Goal: Task Accomplishment & Management: Use online tool/utility

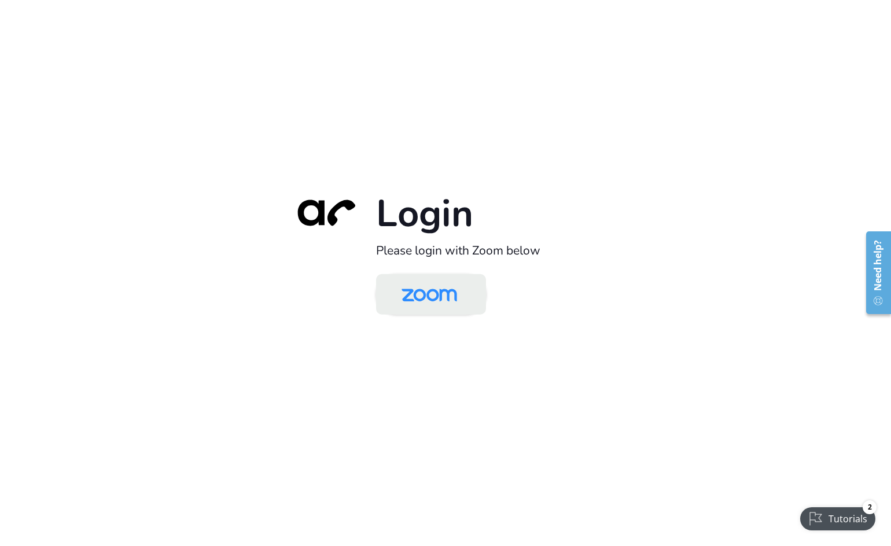
click at [447, 298] on img at bounding box center [429, 296] width 80 height 38
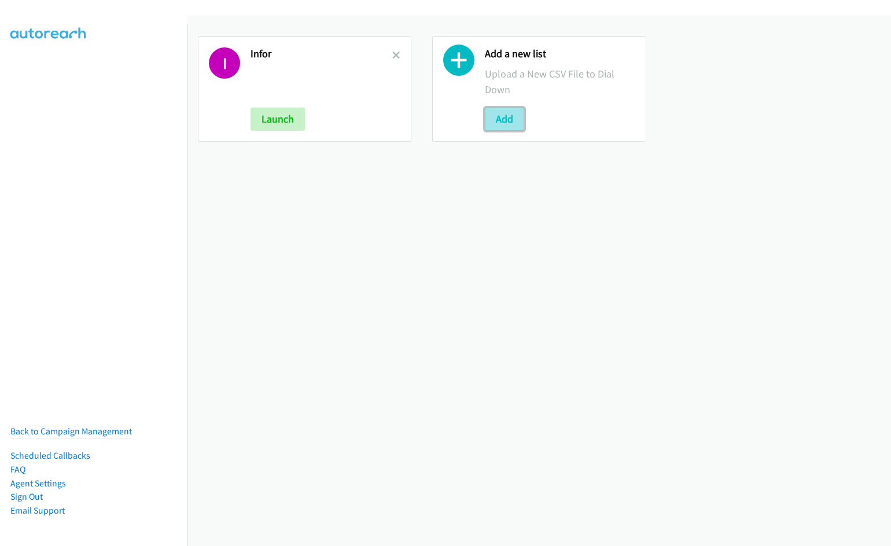
click at [515, 123] on button "Add" at bounding box center [504, 119] width 39 height 23
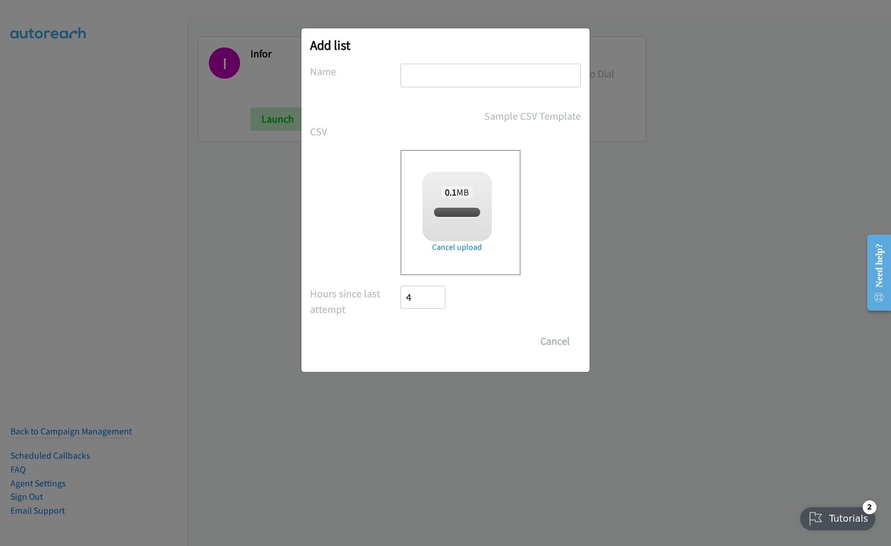
checkbox input "true"
click at [504, 78] on input "text" at bounding box center [490, 76] width 180 height 24
type input "HP"
click at [400, 330] on input "Save List" at bounding box center [430, 341] width 61 height 23
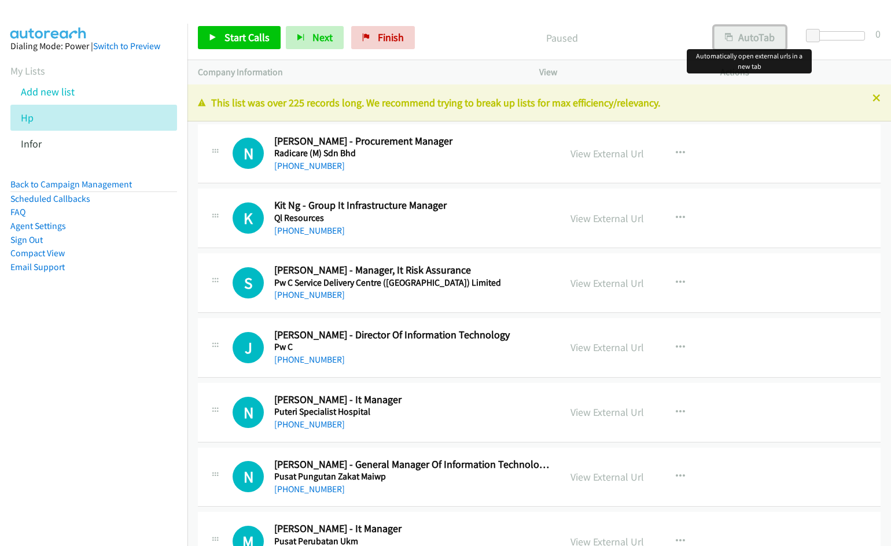
click at [746, 40] on button "AutoTab" at bounding box center [750, 37] width 72 height 23
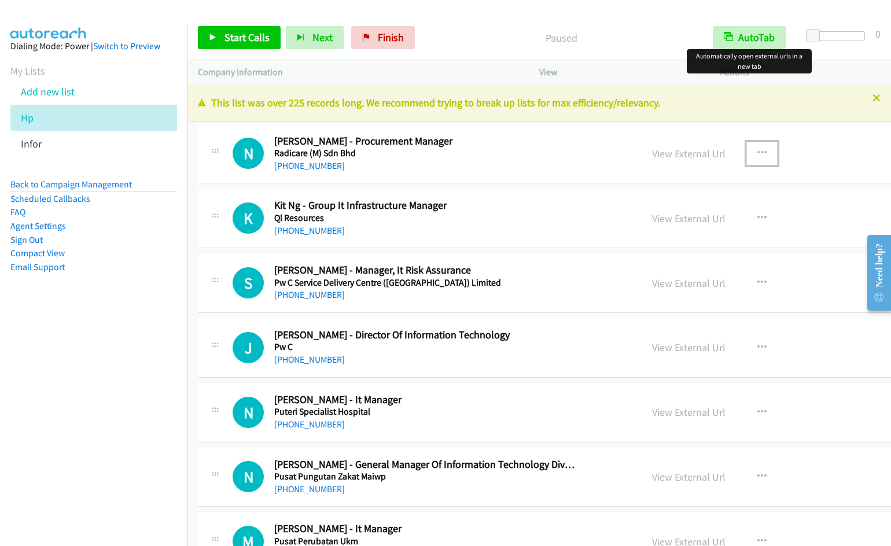
click at [757, 150] on icon "button" at bounding box center [761, 153] width 9 height 9
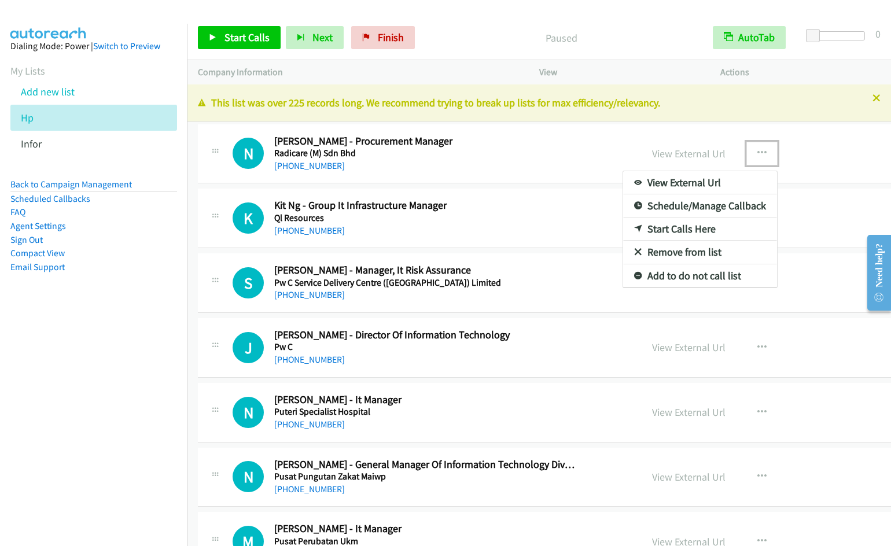
drag, startPoint x: 694, startPoint y: 227, endPoint x: 459, endPoint y: 12, distance: 319.4
click at [683, 229] on link "Start Calls Here" at bounding box center [700, 229] width 154 height 23
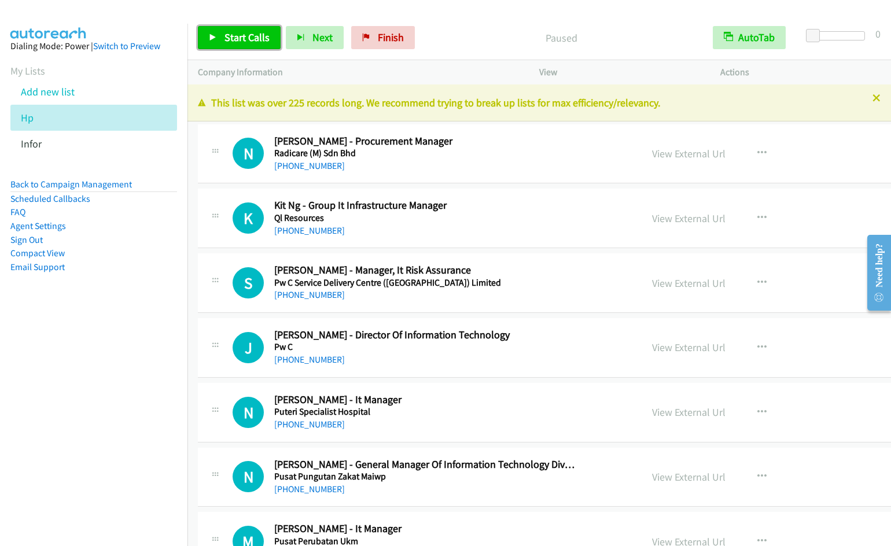
click at [254, 36] on span "Start Calls" at bounding box center [246, 37] width 45 height 13
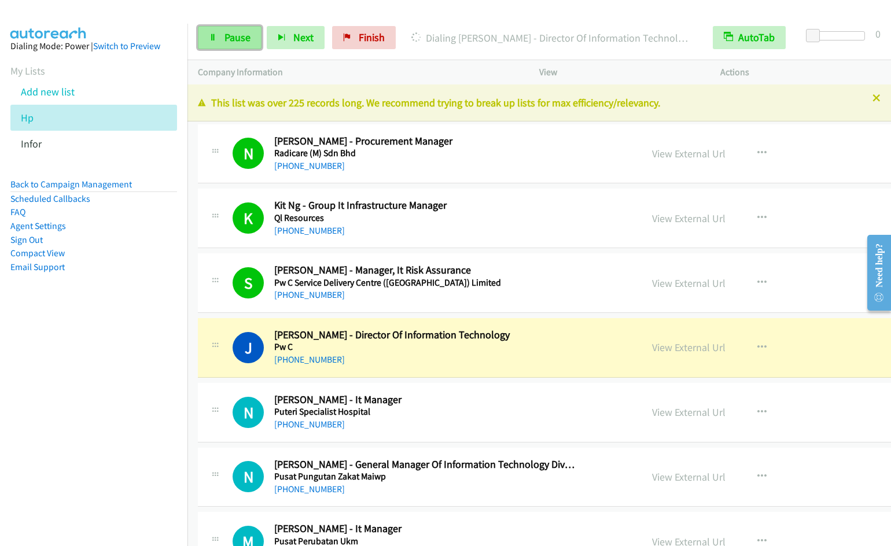
click at [227, 41] on span "Pause" at bounding box center [237, 37] width 26 height 13
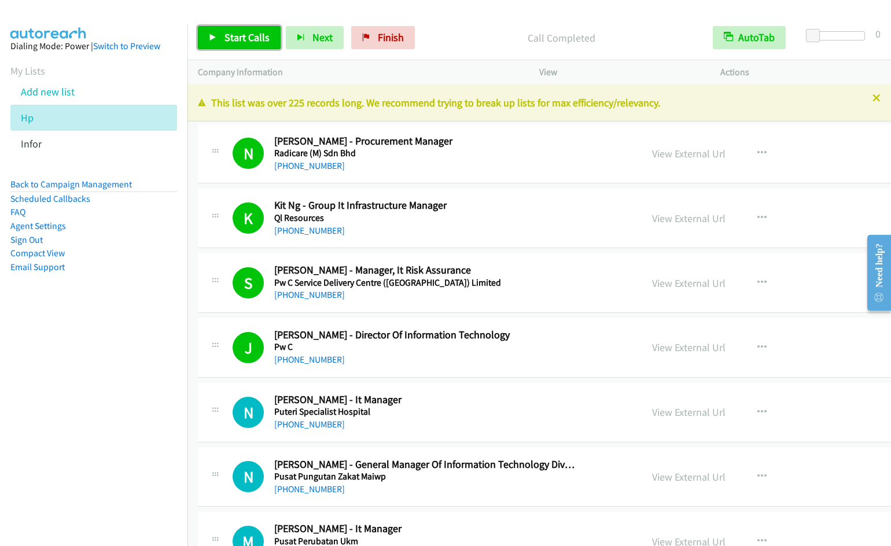
drag, startPoint x: 237, startPoint y: 34, endPoint x: 312, endPoint y: 8, distance: 79.6
click at [238, 34] on span "Start Calls" at bounding box center [246, 37] width 45 height 13
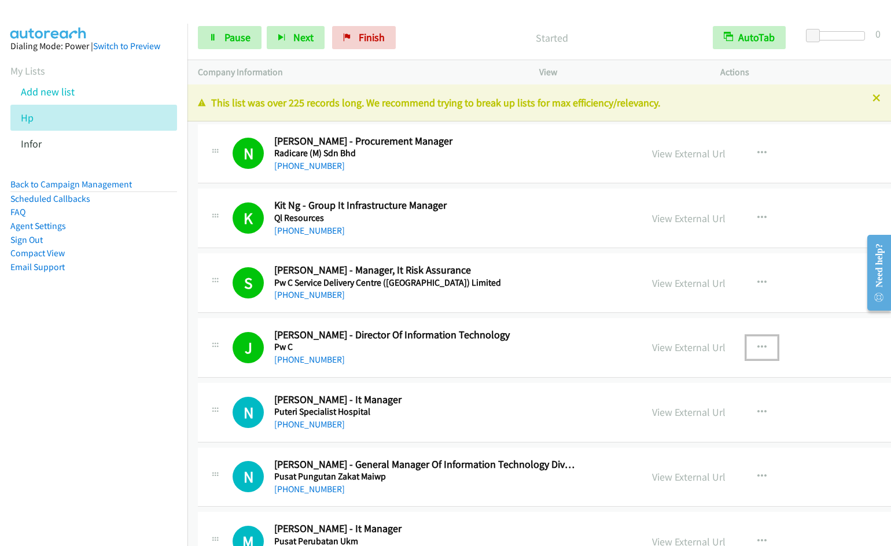
click at [757, 344] on icon "button" at bounding box center [761, 347] width 9 height 9
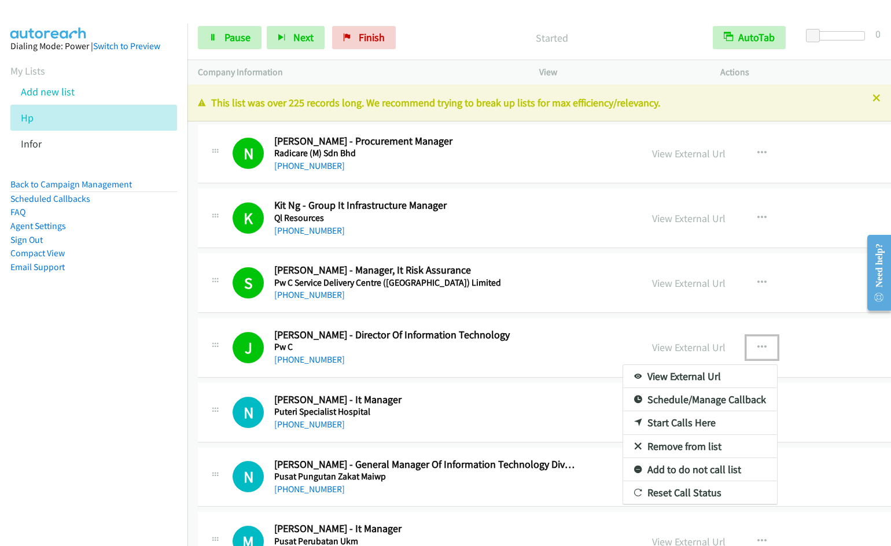
click at [672, 443] on link "Remove from list" at bounding box center [700, 446] width 154 height 23
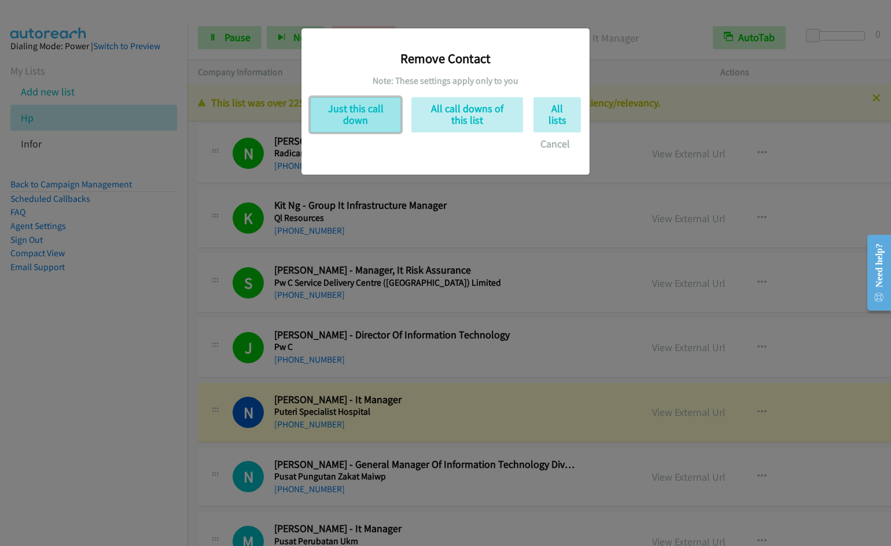
click at [333, 106] on button "Just this call down" at bounding box center [355, 114] width 91 height 35
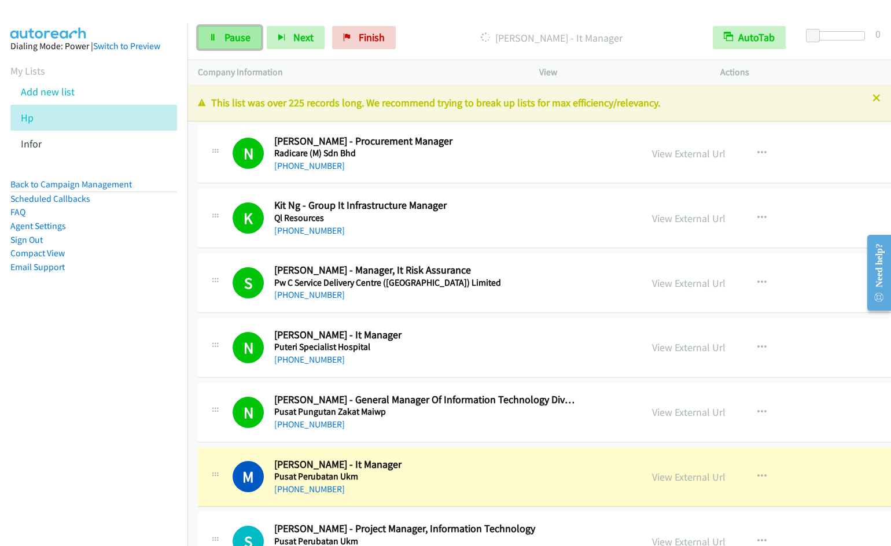
click at [222, 35] on link "Pause" at bounding box center [230, 37] width 64 height 23
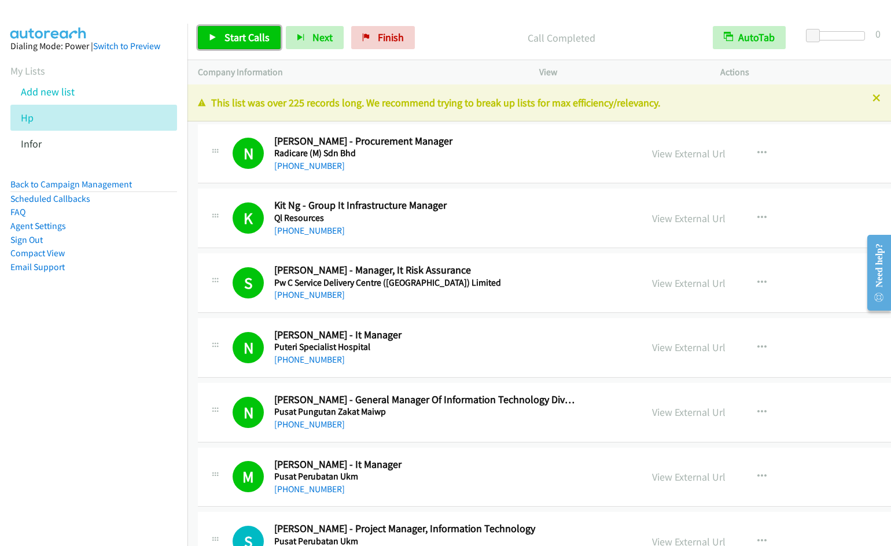
click at [269, 35] on link "Start Calls" at bounding box center [239, 37] width 83 height 23
click at [470, 21] on div "Start Calls Pause Next Finish Started AutoTab AutoTab 0" at bounding box center [538, 38] width 703 height 45
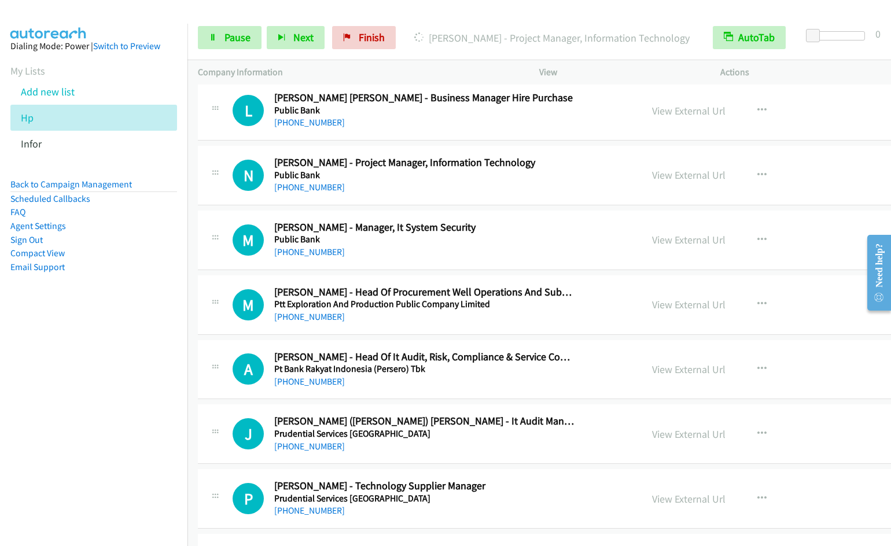
scroll to position [423, 0]
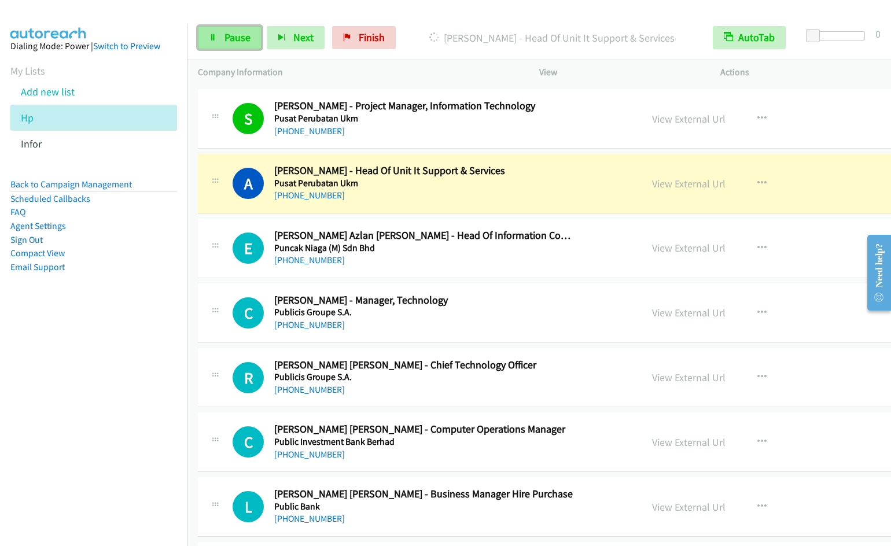
click at [217, 45] on link "Pause" at bounding box center [230, 37] width 64 height 23
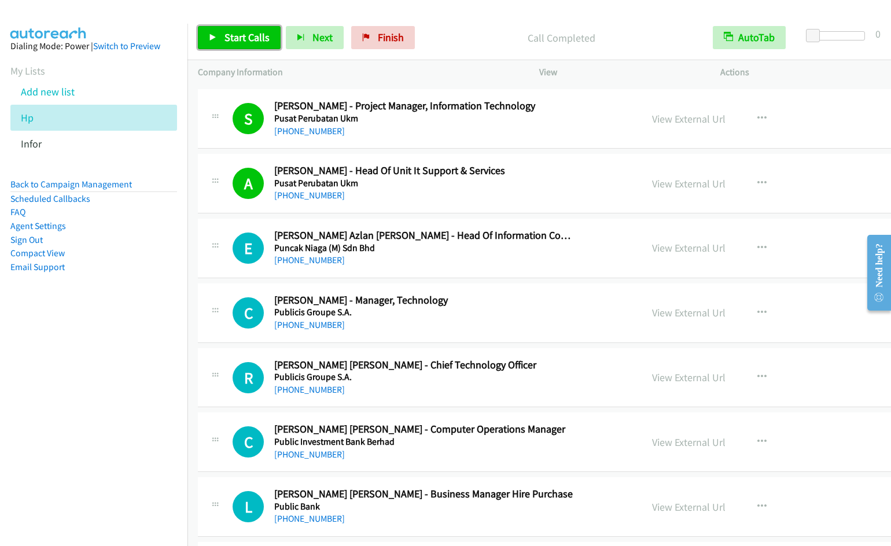
click at [229, 42] on span "Start Calls" at bounding box center [246, 37] width 45 height 13
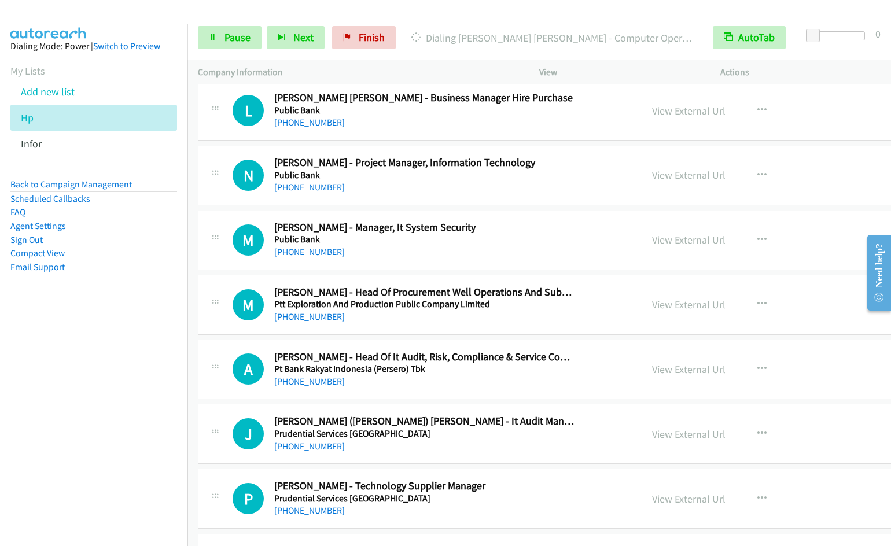
scroll to position [720, 0]
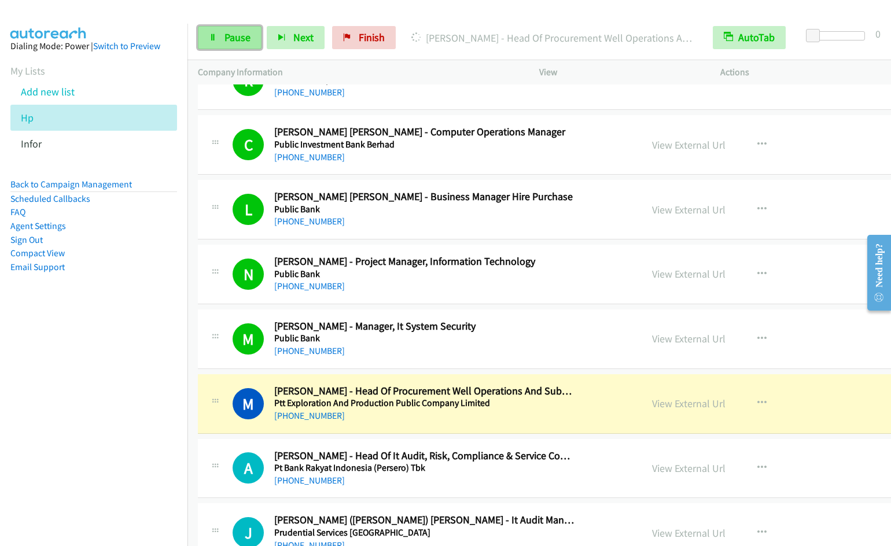
click at [210, 28] on link "Pause" at bounding box center [230, 37] width 64 height 23
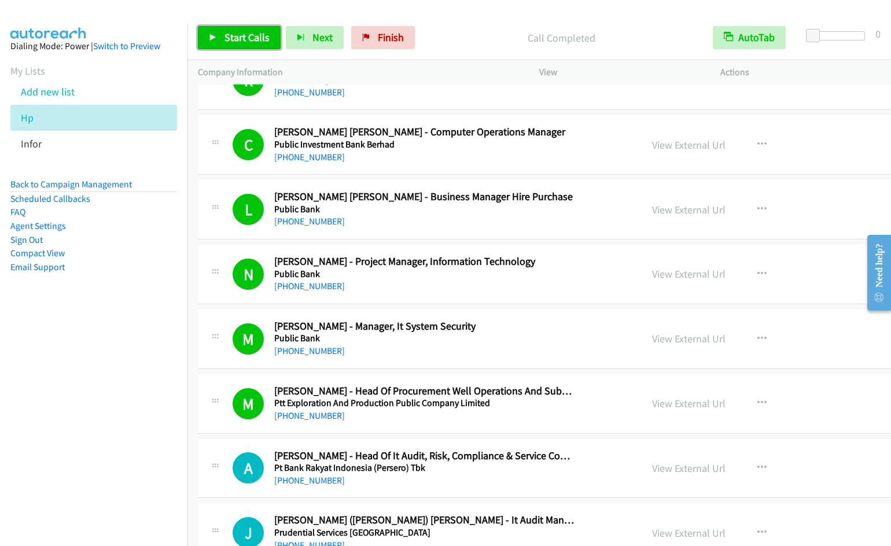
drag, startPoint x: 238, startPoint y: 41, endPoint x: 244, endPoint y: 56, distance: 15.6
click at [237, 41] on span "Start Calls" at bounding box center [246, 37] width 45 height 13
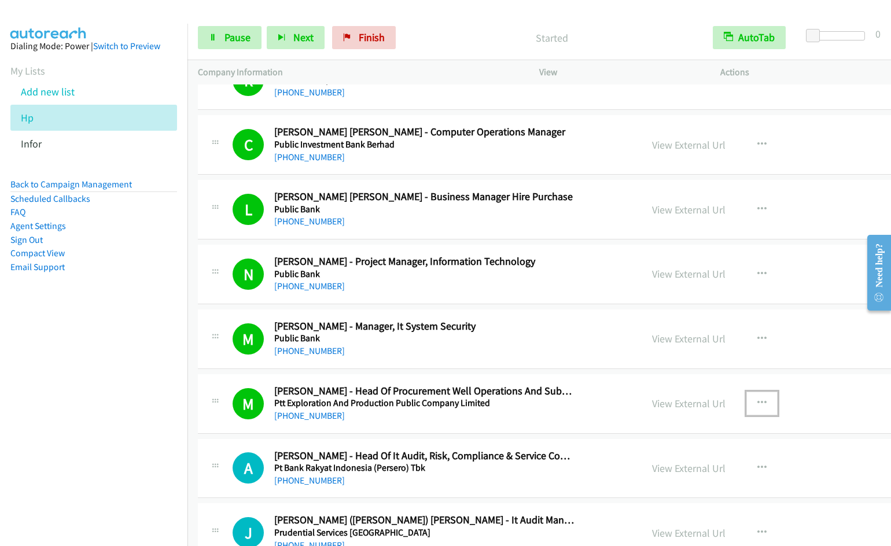
click at [757, 399] on icon "button" at bounding box center [761, 403] width 9 height 9
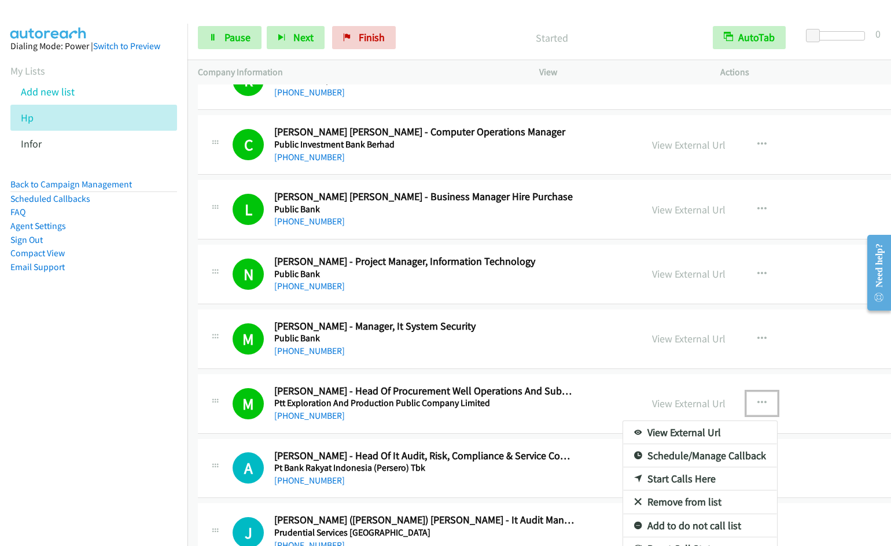
click at [684, 481] on link "Start Calls Here" at bounding box center [700, 478] width 154 height 23
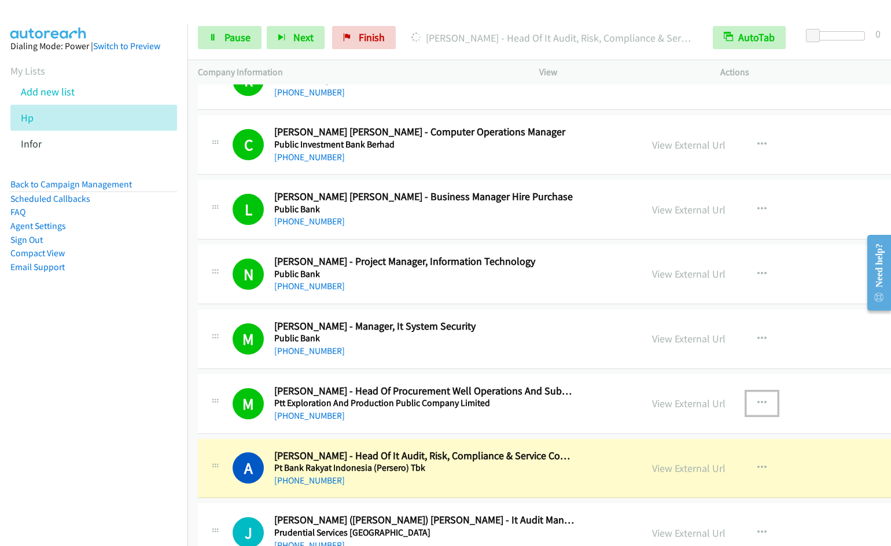
click at [757, 399] on icon "button" at bounding box center [761, 403] width 9 height 9
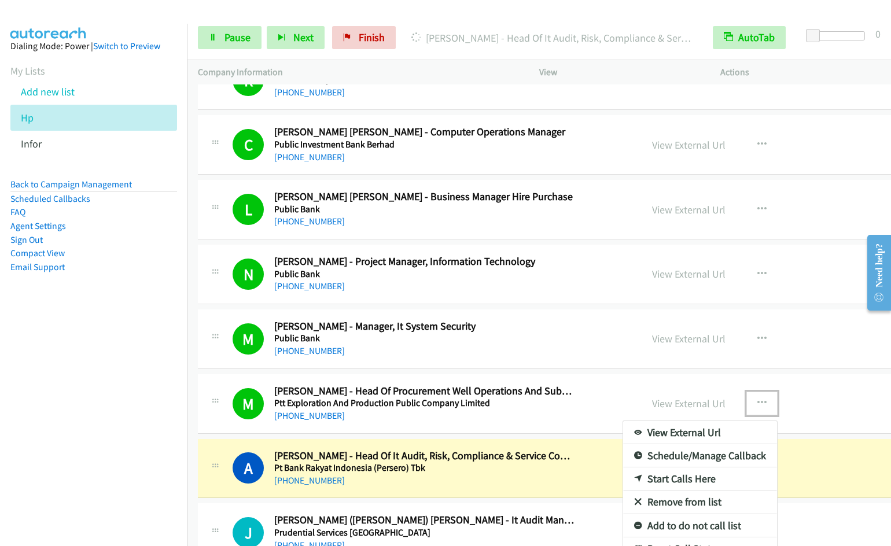
click at [684, 501] on link "Remove from list" at bounding box center [700, 502] width 154 height 23
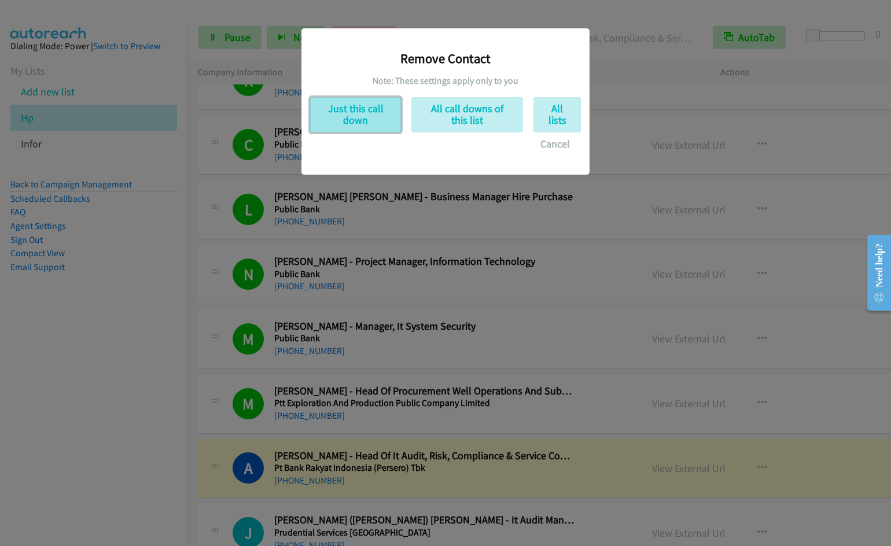
click at [359, 114] on button "Just this call down" at bounding box center [355, 114] width 91 height 35
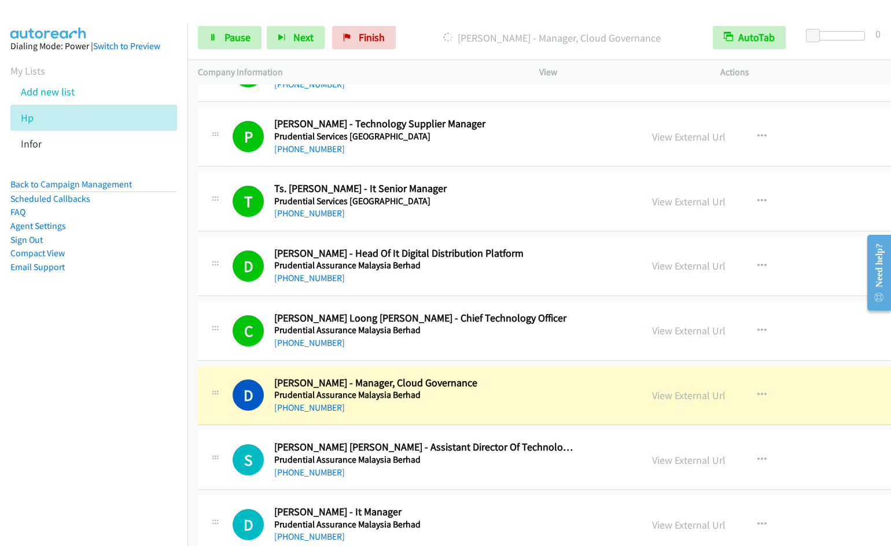
scroll to position [1513, 0]
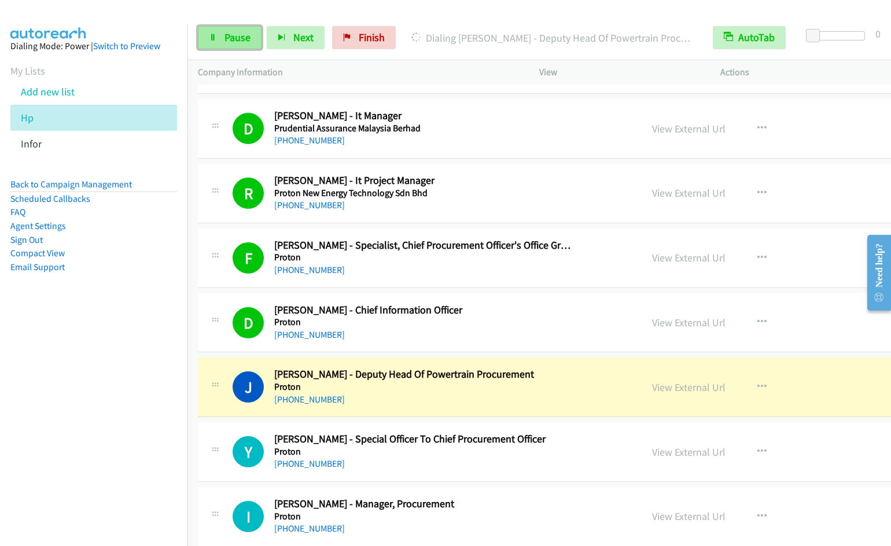
click at [242, 38] on span "Pause" at bounding box center [237, 37] width 26 height 13
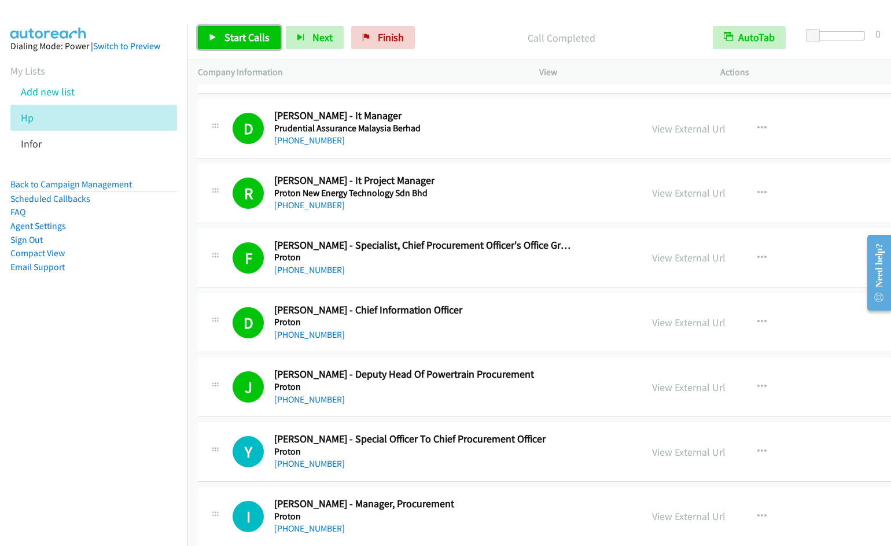
click at [229, 40] on span "Start Calls" at bounding box center [246, 37] width 45 height 13
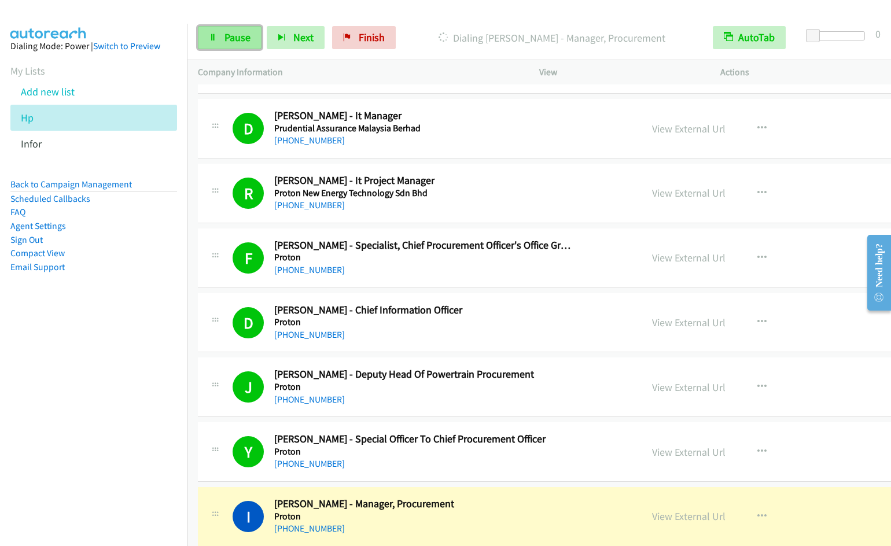
click at [226, 31] on span "Pause" at bounding box center [237, 37] width 26 height 13
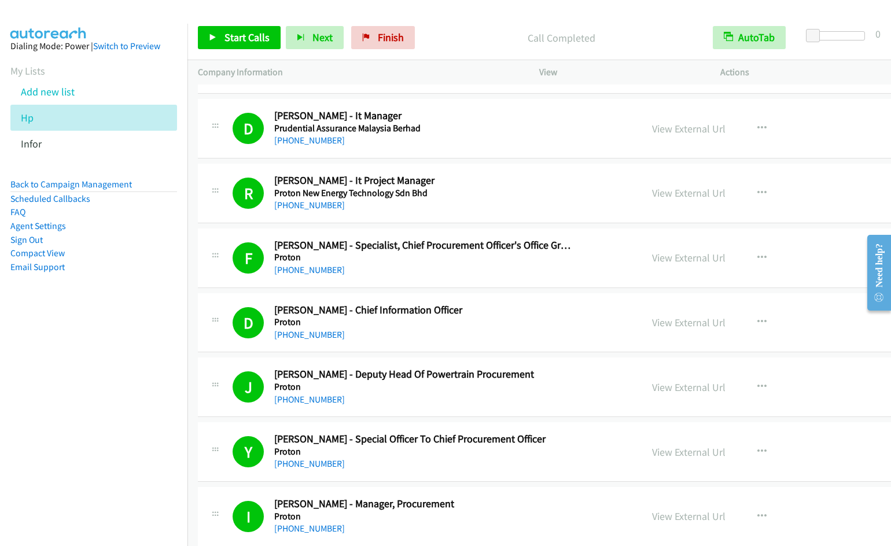
scroll to position [1909, 0]
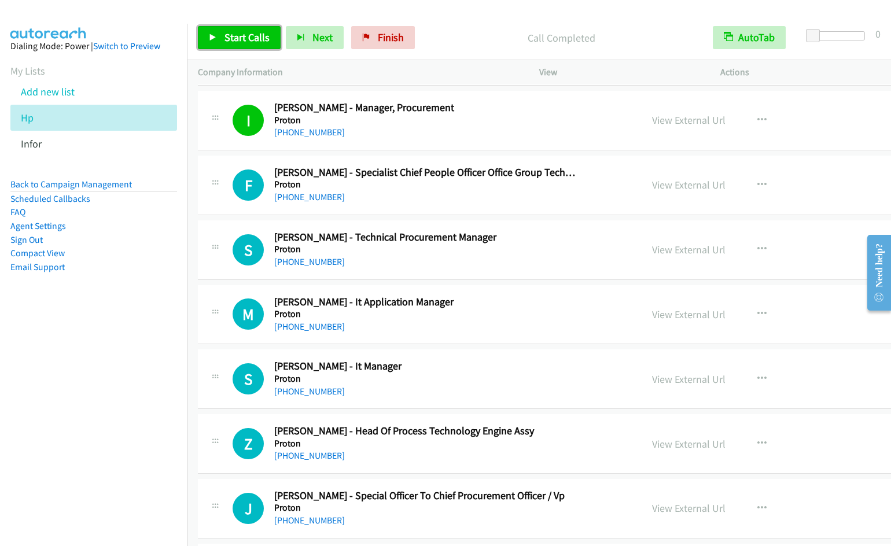
click at [234, 38] on span "Start Calls" at bounding box center [246, 37] width 45 height 13
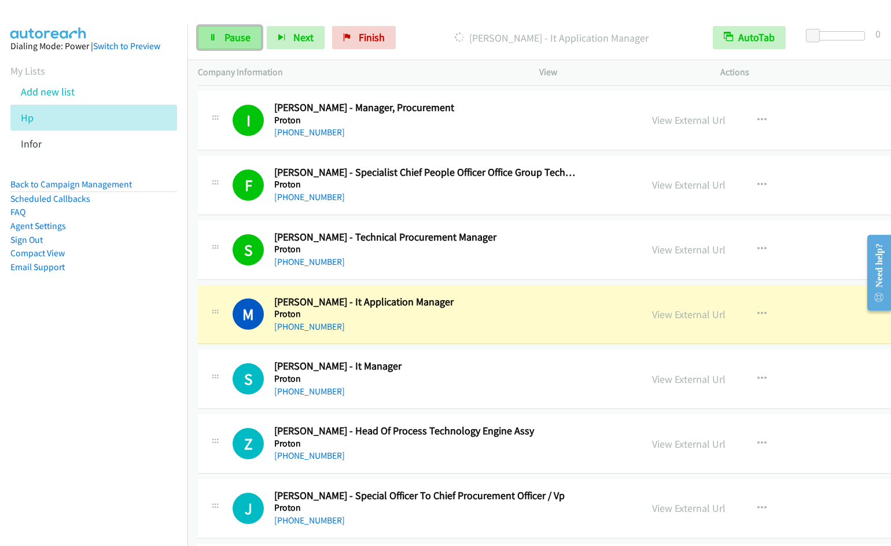
click at [239, 46] on link "Pause" at bounding box center [230, 37] width 64 height 23
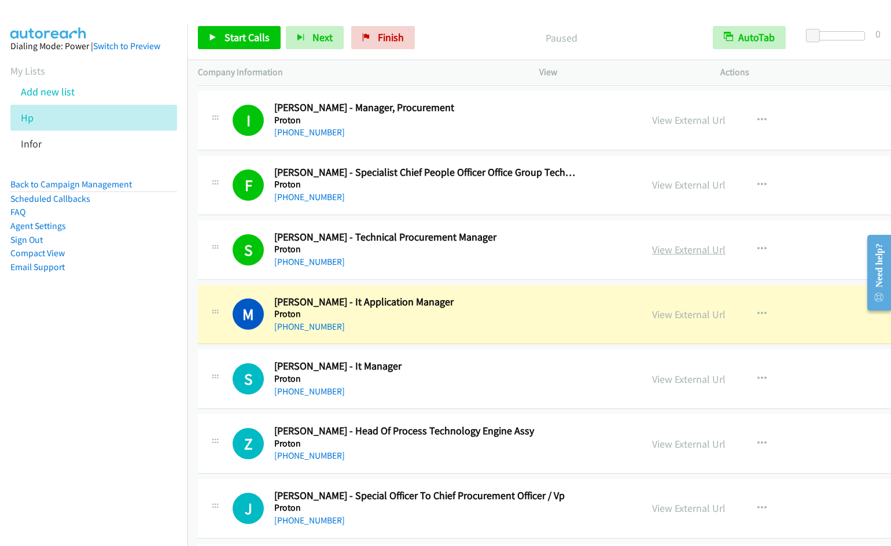
click at [682, 245] on link "View External Url" at bounding box center [688, 249] width 73 height 13
click at [757, 248] on icon "button" at bounding box center [761, 249] width 9 height 9
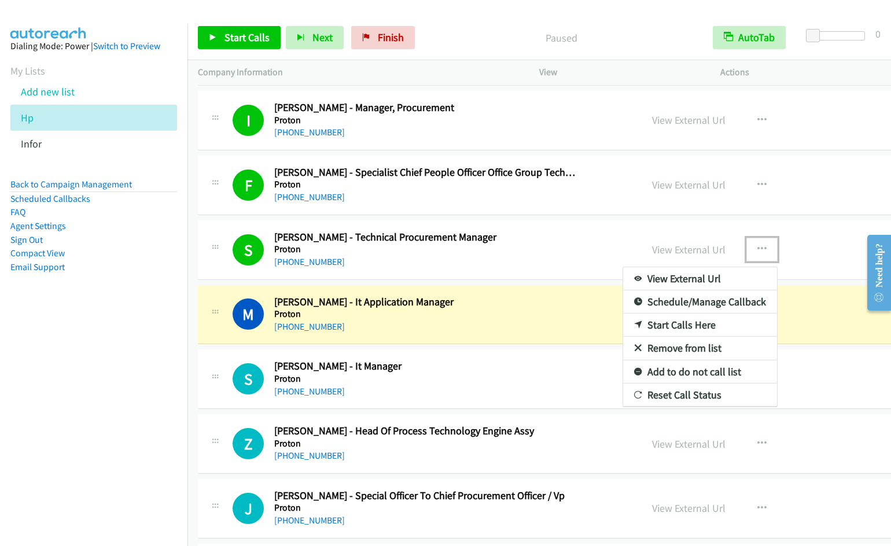
click at [692, 346] on link "Remove from list" at bounding box center [700, 348] width 154 height 23
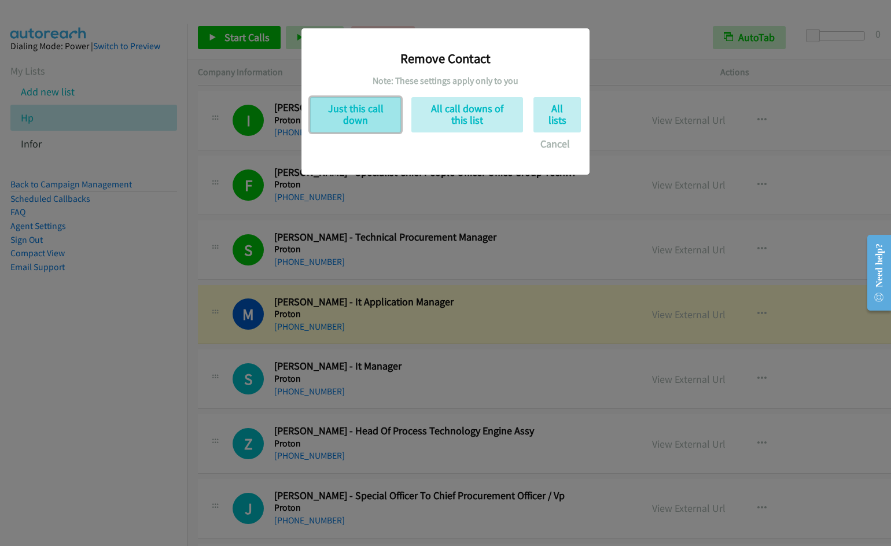
click at [364, 123] on button "Just this call down" at bounding box center [355, 114] width 91 height 35
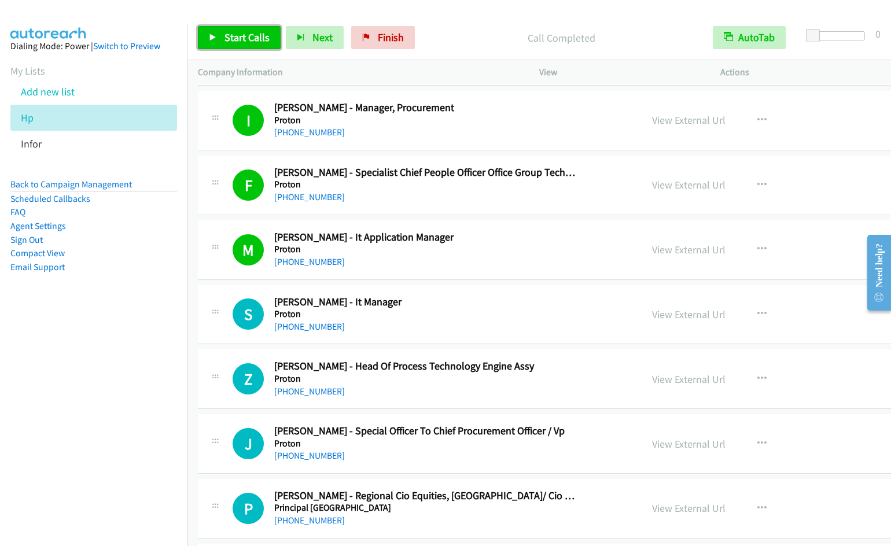
click at [235, 34] on span "Start Calls" at bounding box center [246, 37] width 45 height 13
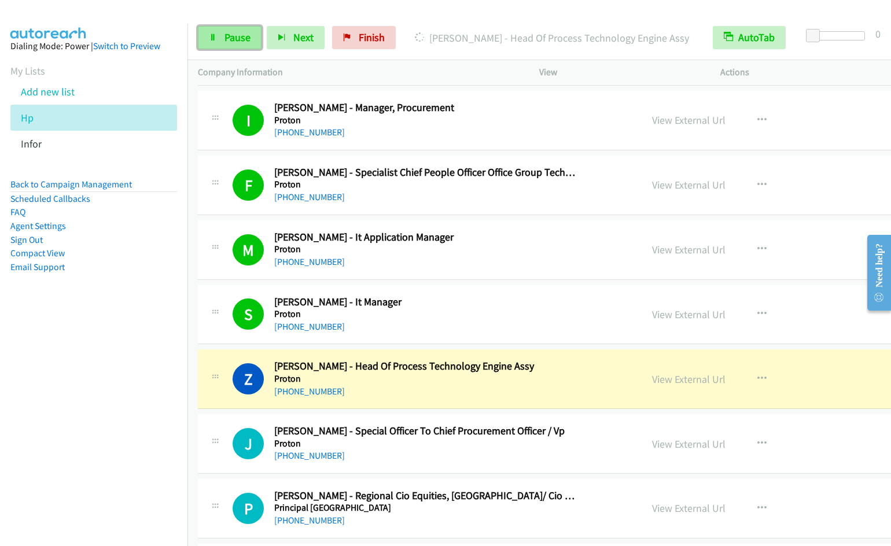
drag, startPoint x: 245, startPoint y: 40, endPoint x: 252, endPoint y: 39, distance: 7.6
click at [245, 40] on span "Pause" at bounding box center [237, 37] width 26 height 13
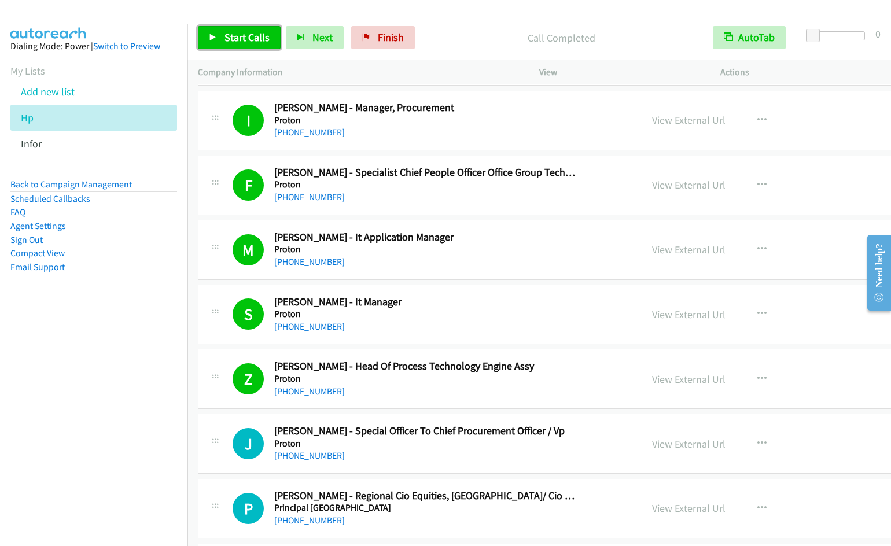
click at [267, 39] on span "Start Calls" at bounding box center [246, 37] width 45 height 13
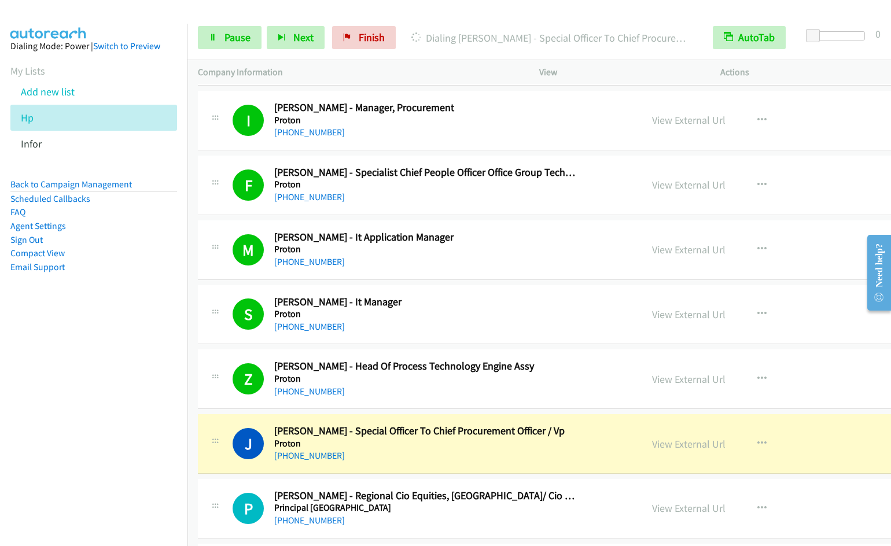
scroll to position [2305, 0]
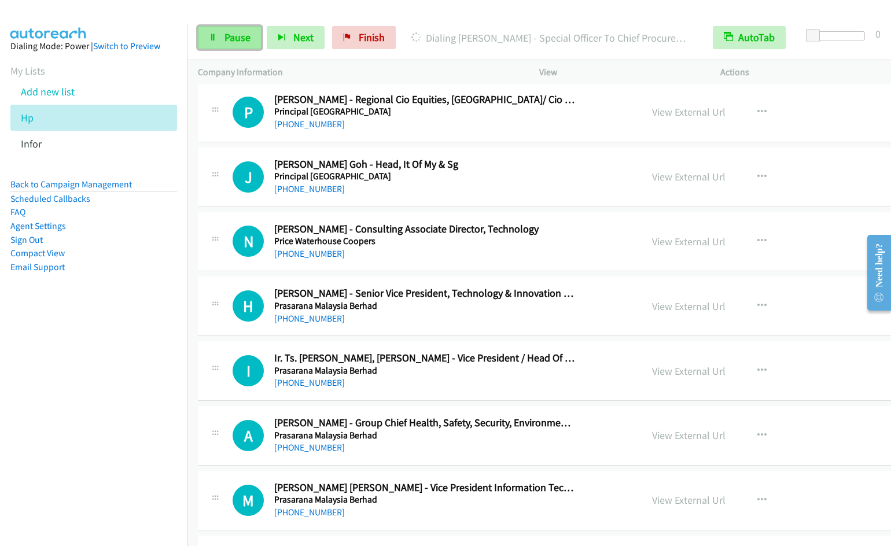
click at [232, 45] on link "Pause" at bounding box center [230, 37] width 64 height 23
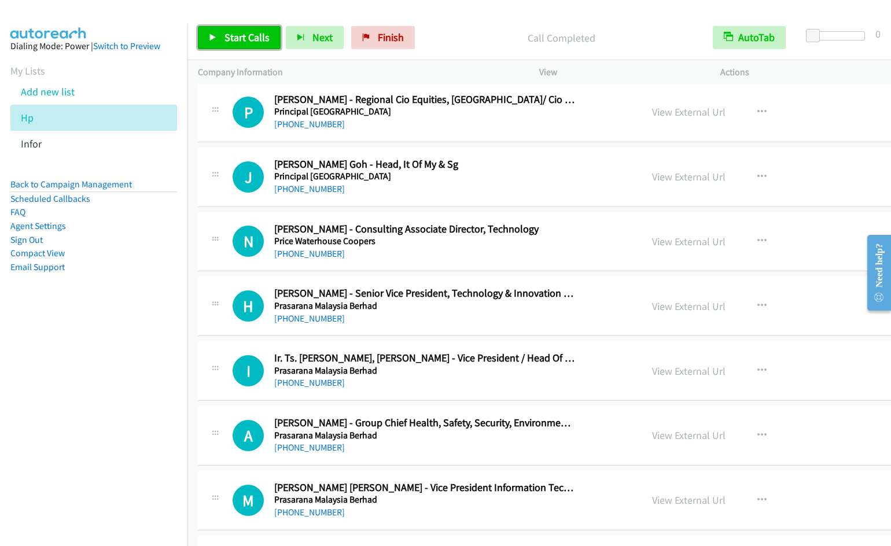
click at [223, 44] on link "Start Calls" at bounding box center [239, 37] width 83 height 23
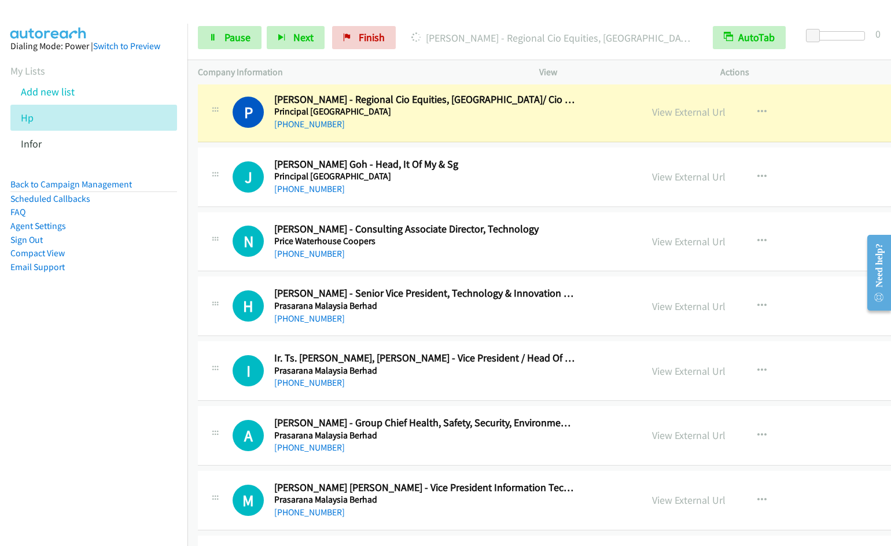
click at [120, 322] on aside "Dialing Mode: Power | Switch to Preview My Lists Add new list Hp Infor Back to …" at bounding box center [93, 175] width 187 height 303
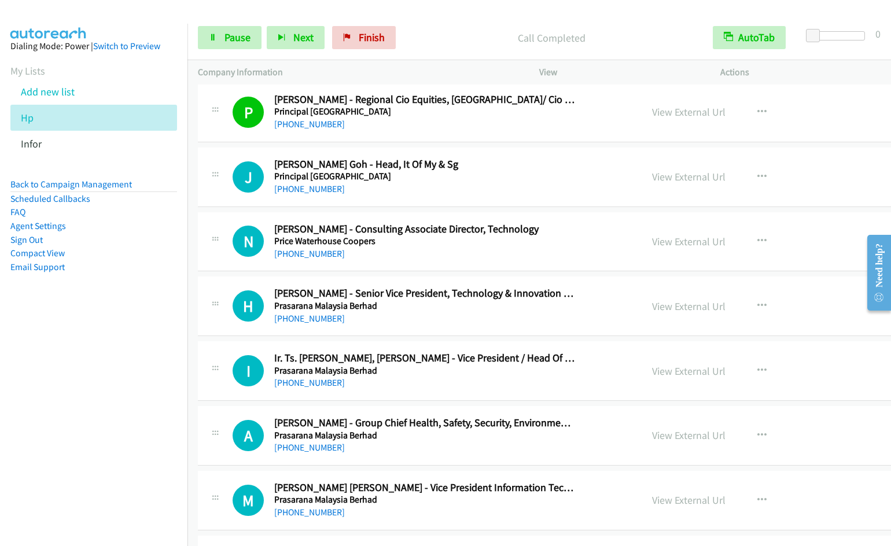
click at [105, 368] on nav "Dialing Mode: Power | Switch to Preview My Lists Add new list Hp Infor Back to …" at bounding box center [94, 297] width 188 height 546
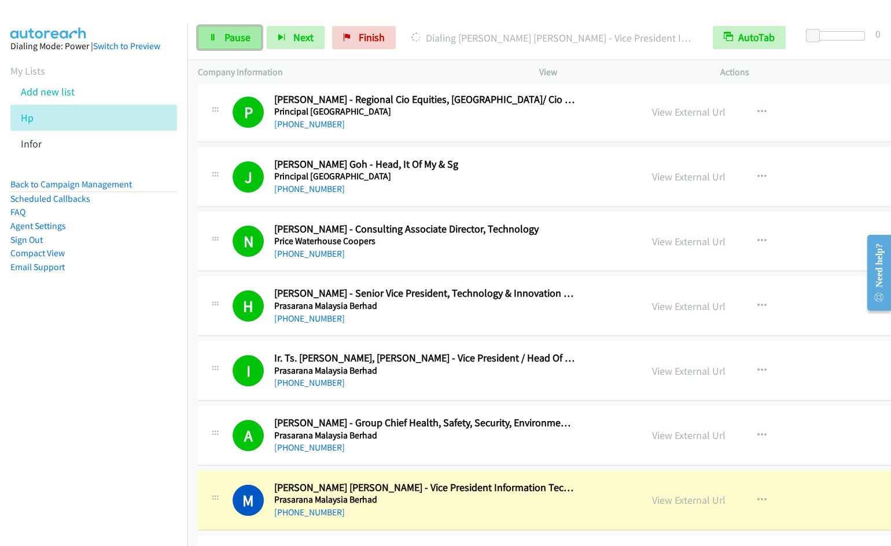
click at [217, 46] on link "Pause" at bounding box center [230, 37] width 64 height 23
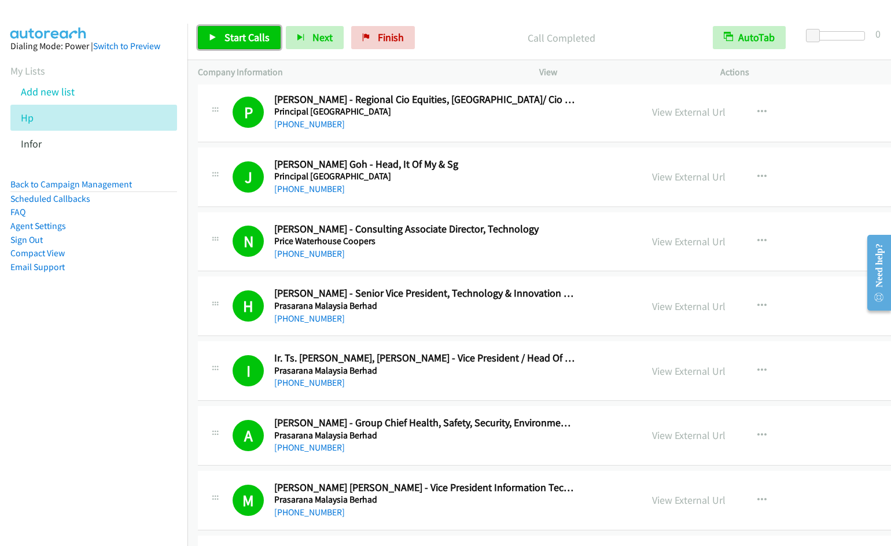
click at [244, 36] on span "Start Calls" at bounding box center [246, 37] width 45 height 13
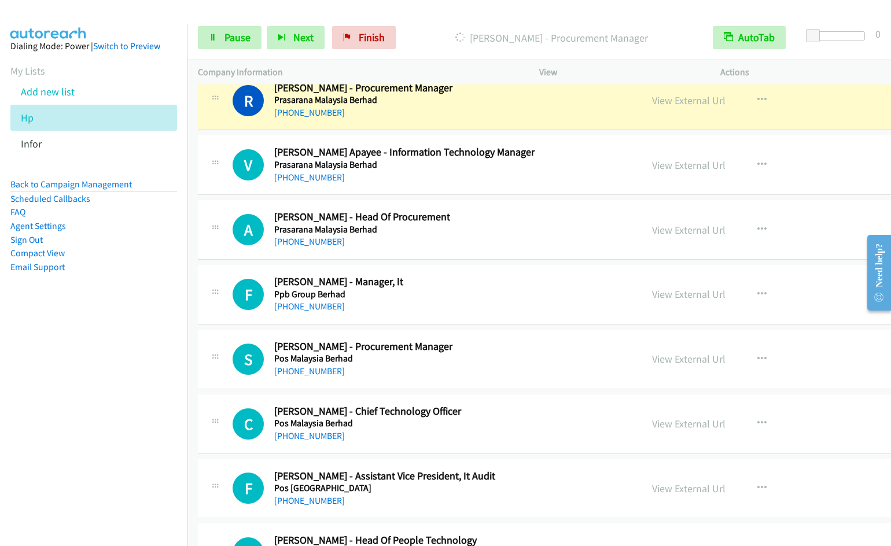
scroll to position [2765, 0]
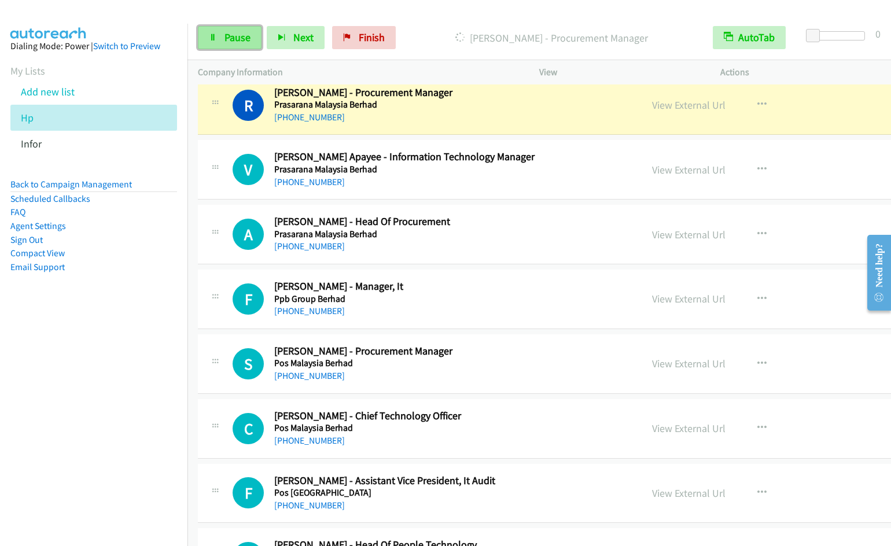
click at [215, 39] on icon at bounding box center [213, 38] width 8 height 8
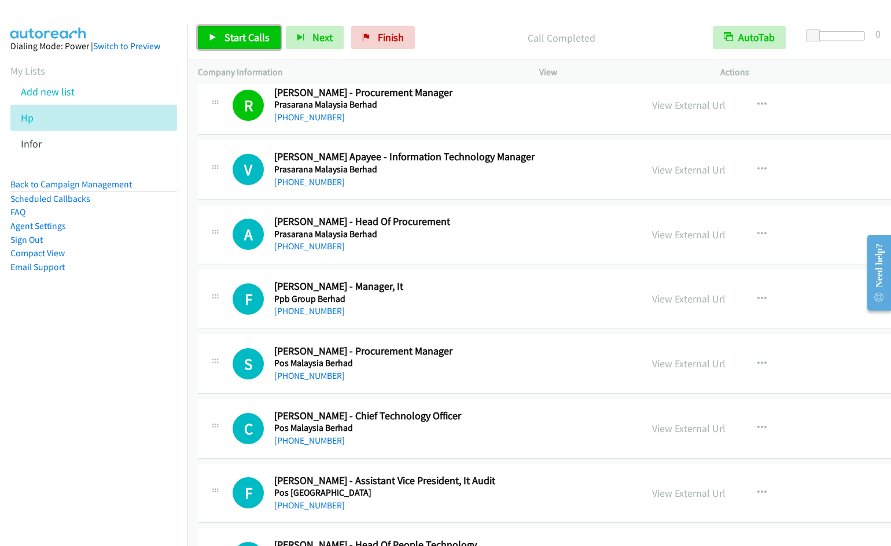
click at [249, 29] on link "Start Calls" at bounding box center [239, 37] width 83 height 23
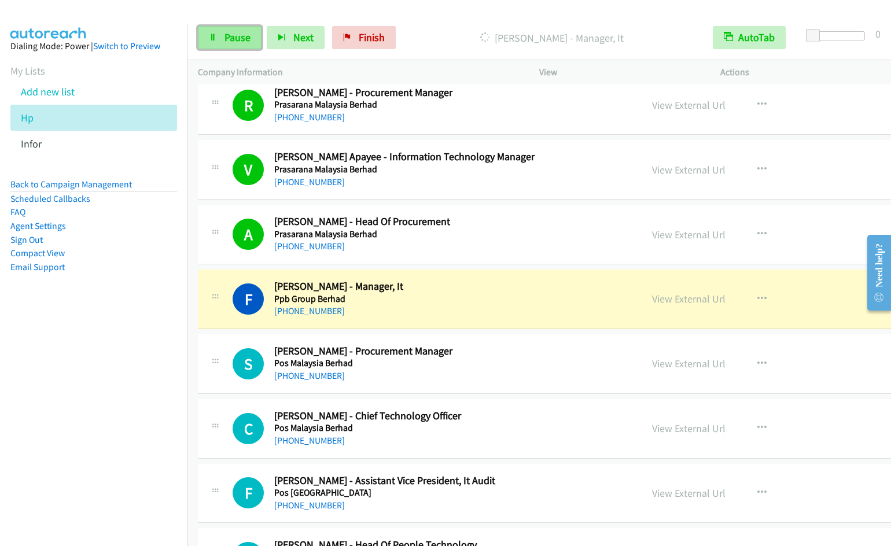
drag, startPoint x: 231, startPoint y: 42, endPoint x: 242, endPoint y: 39, distance: 10.8
click at [231, 42] on span "Pause" at bounding box center [237, 37] width 26 height 13
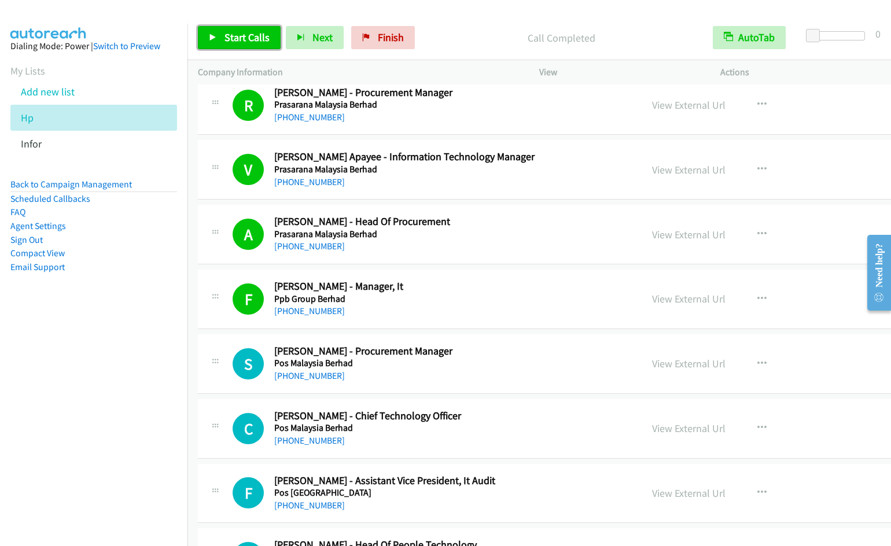
click at [253, 43] on span "Start Calls" at bounding box center [246, 37] width 45 height 13
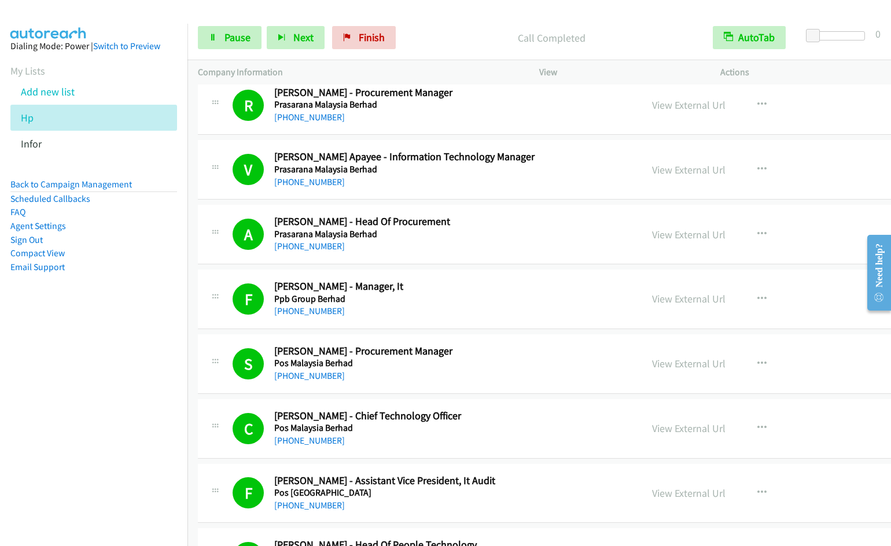
scroll to position [3161, 0]
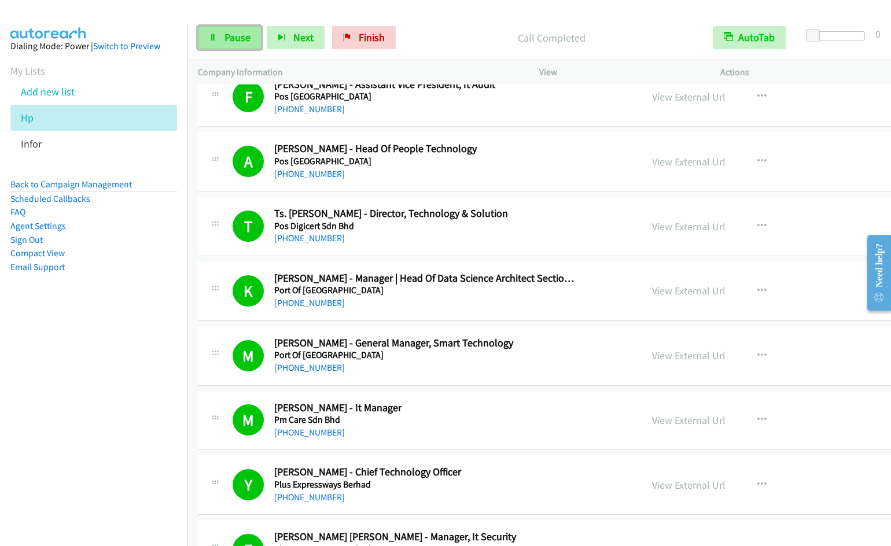
drag, startPoint x: 226, startPoint y: 33, endPoint x: 237, endPoint y: 35, distance: 11.2
click at [226, 33] on span "Pause" at bounding box center [237, 37] width 26 height 13
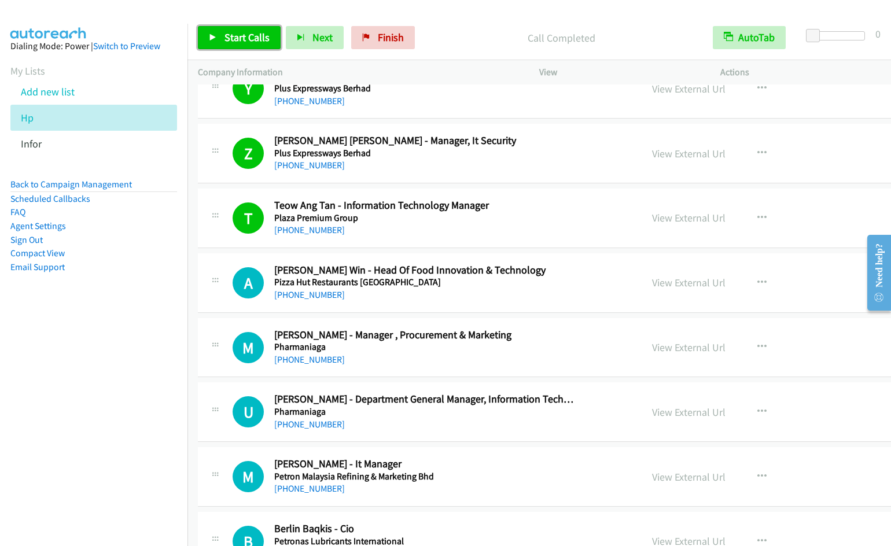
click at [223, 38] on link "Start Calls" at bounding box center [239, 37] width 83 height 23
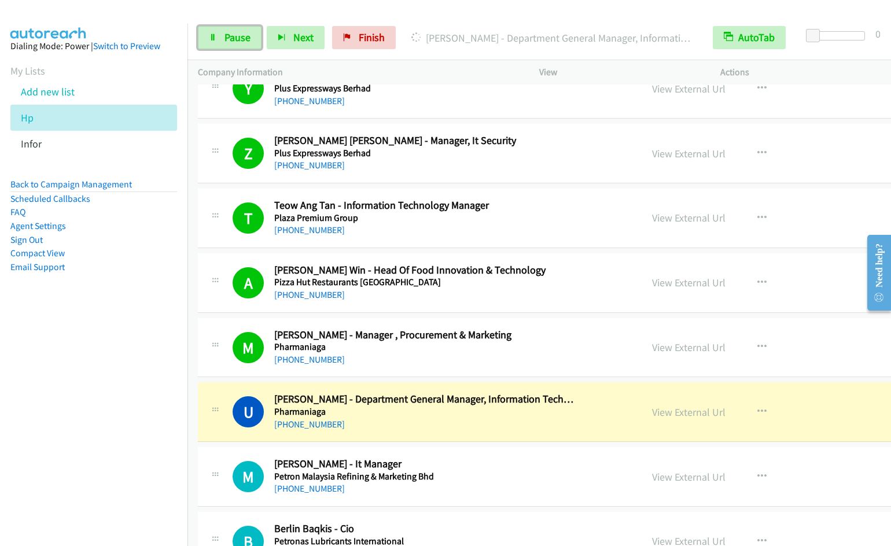
drag, startPoint x: 218, startPoint y: 42, endPoint x: 315, endPoint y: 20, distance: 100.2
click at [218, 42] on link "Pause" at bounding box center [230, 37] width 64 height 23
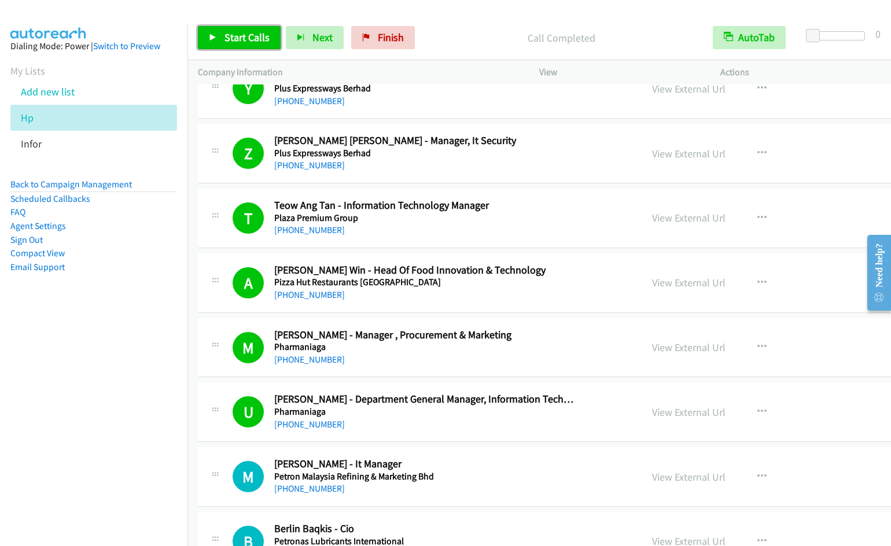
click at [225, 42] on span "Start Calls" at bounding box center [246, 37] width 45 height 13
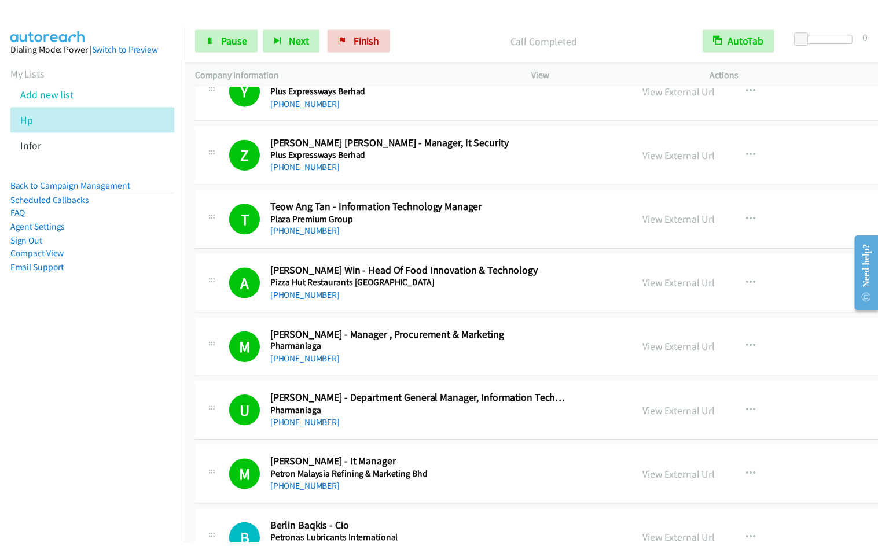
scroll to position [3954, 0]
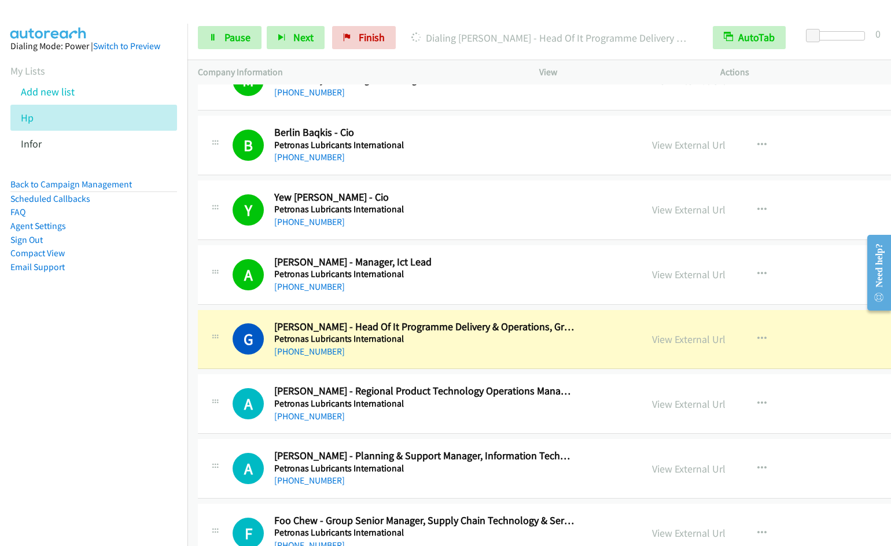
click at [233, 0] on html "Start Calls Pause Next Finish Dialing Gary Low - Head Of It Programme Delivery …" at bounding box center [445, 27] width 891 height 55
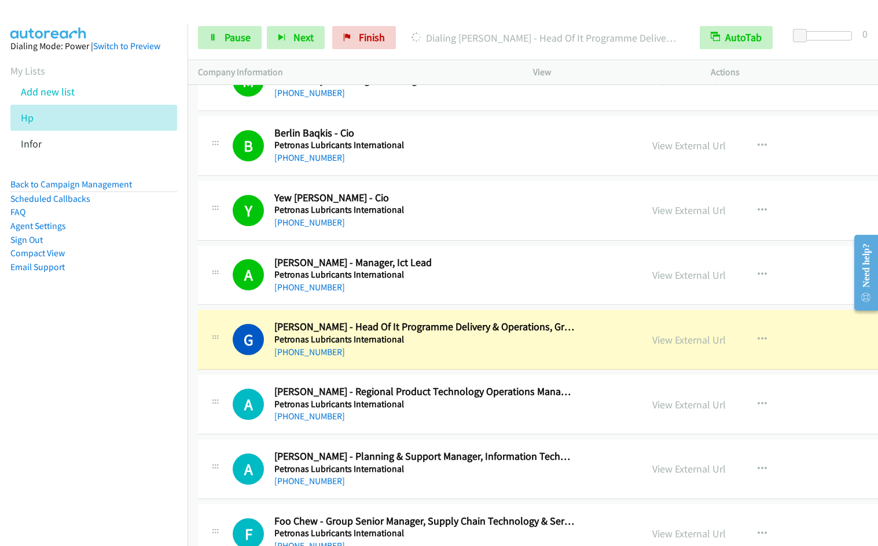
click at [110, 336] on nav "Dialing Mode: Power | Switch to Preview My Lists Add new list Hp Infor Back to …" at bounding box center [94, 297] width 188 height 546
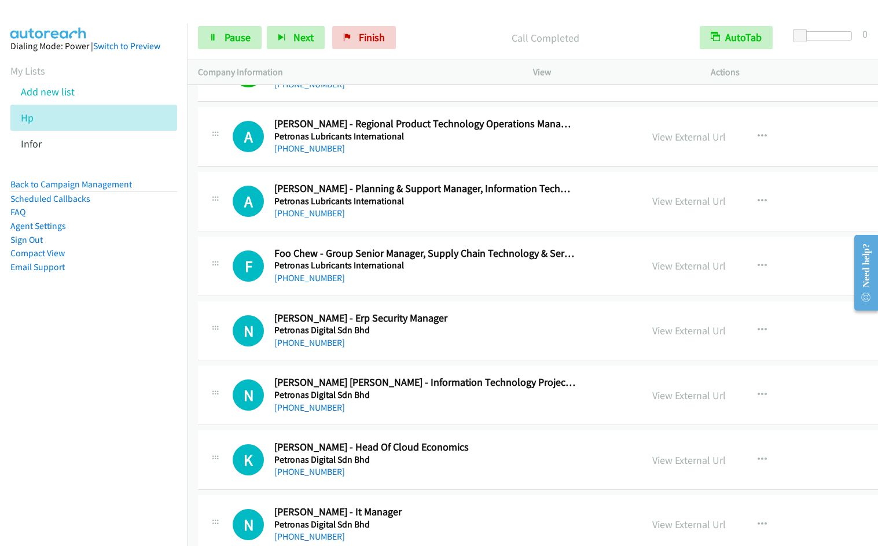
scroll to position [4178, 0]
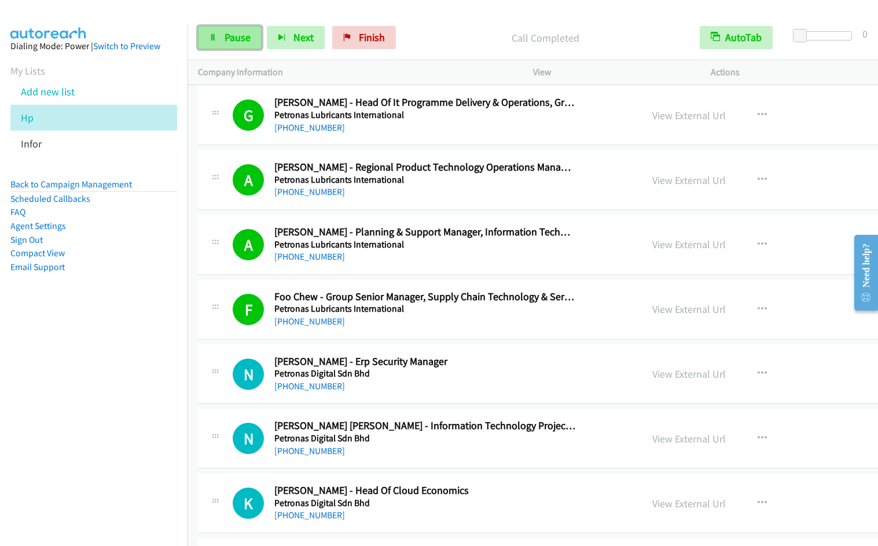
click at [244, 39] on span "Pause" at bounding box center [237, 37] width 26 height 13
click at [244, 39] on span "Start Calls" at bounding box center [246, 37] width 45 height 13
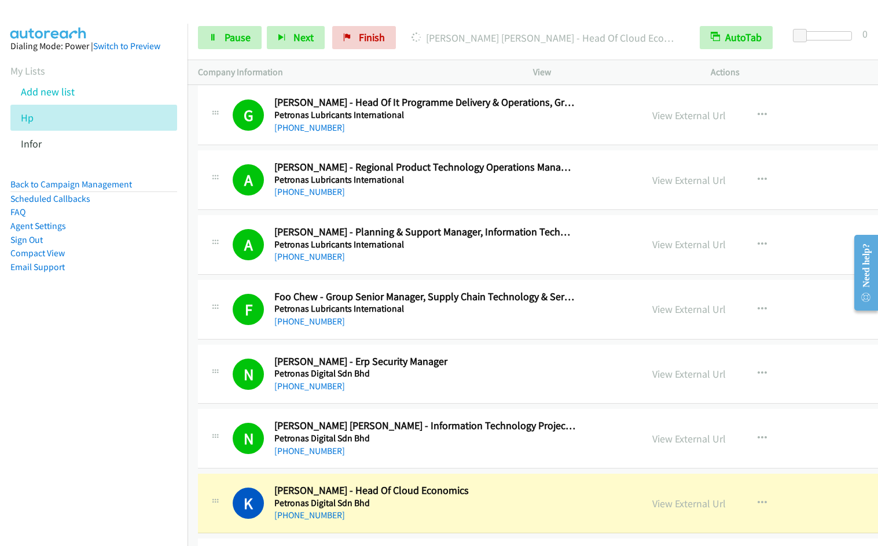
scroll to position [4574, 0]
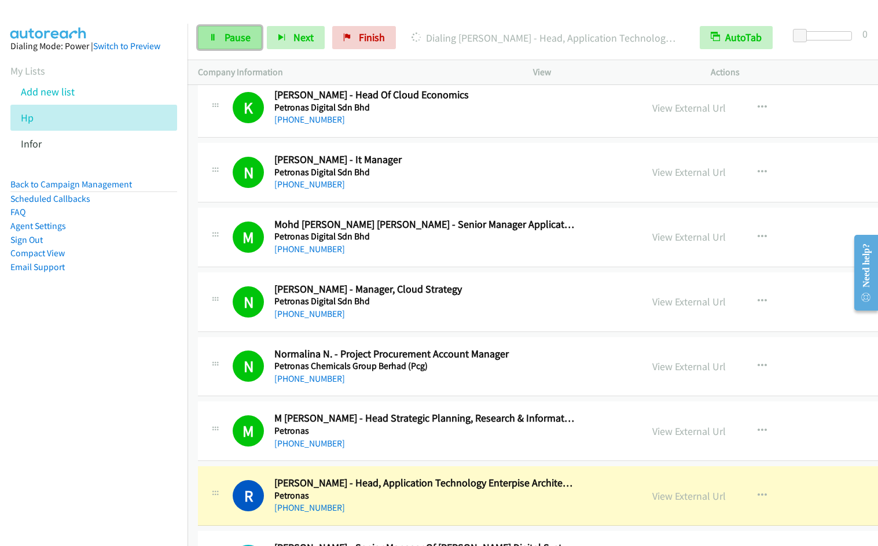
click at [242, 43] on span "Pause" at bounding box center [237, 37] width 26 height 13
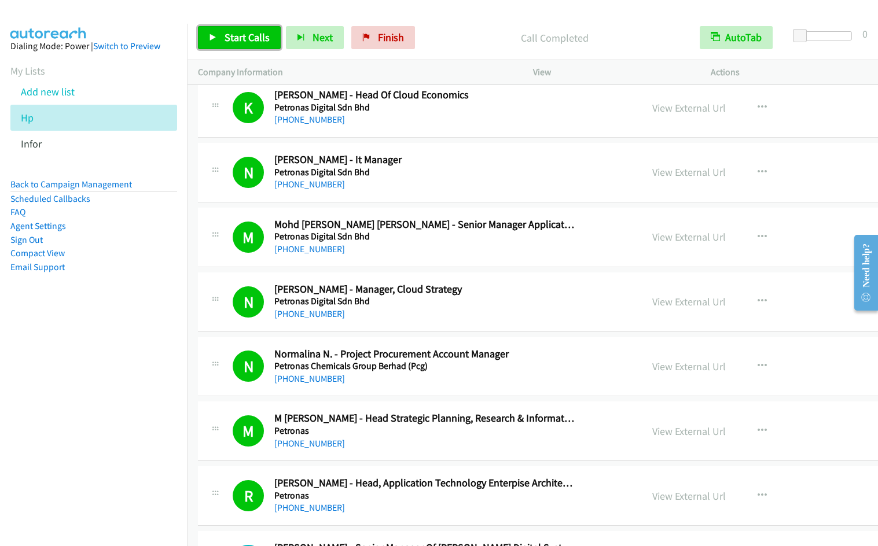
click at [237, 41] on span "Start Calls" at bounding box center [246, 37] width 45 height 13
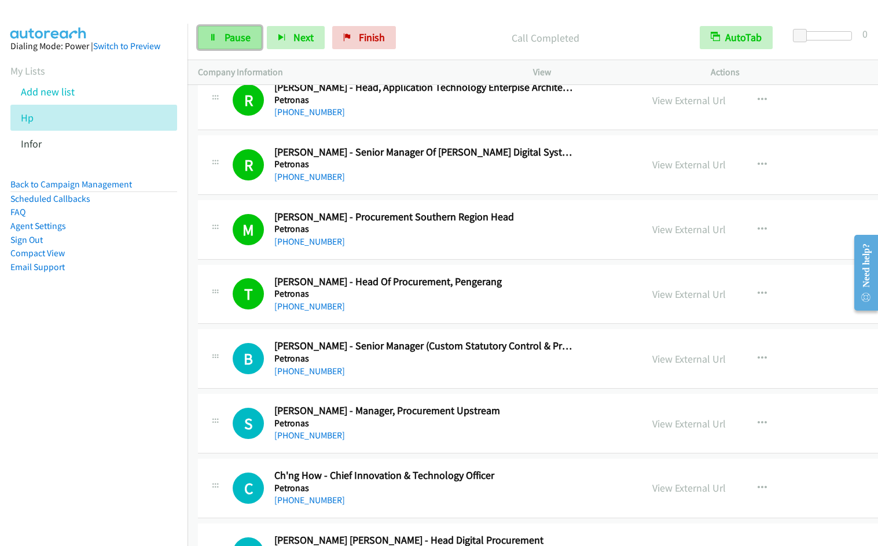
click at [245, 49] on link "Pause" at bounding box center [230, 37] width 64 height 23
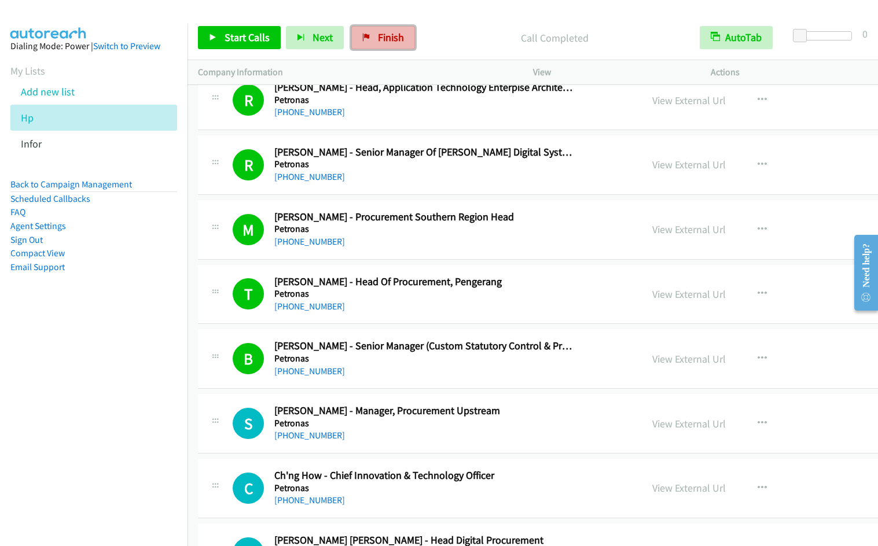
click at [374, 38] on link "Finish" at bounding box center [383, 37] width 64 height 23
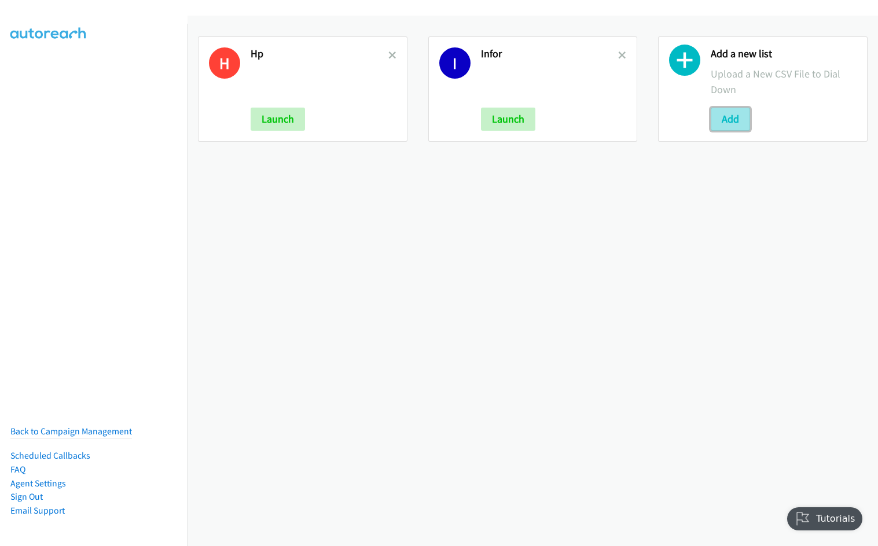
click at [710, 116] on button "Add" at bounding box center [729, 119] width 39 height 23
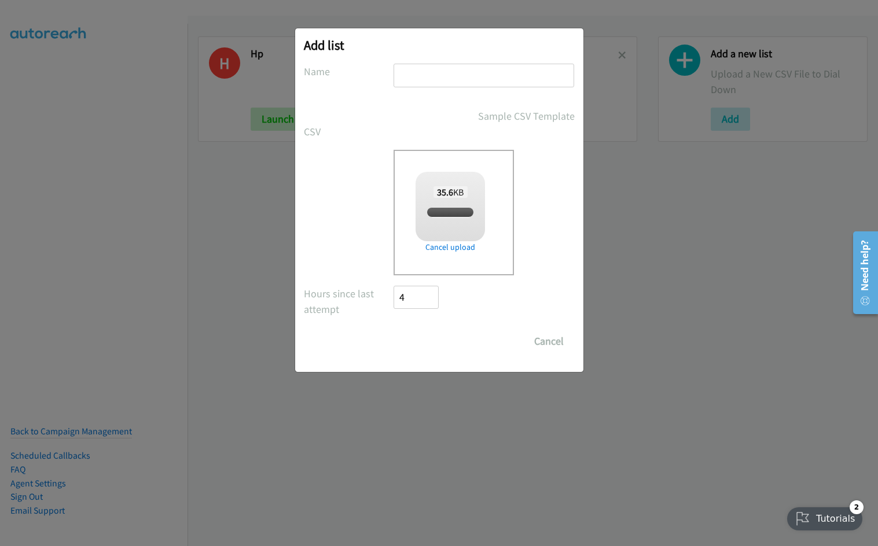
click at [432, 73] on input "text" at bounding box center [483, 76] width 180 height 24
checkbox input "true"
type input "Split 8"
click at [394, 330] on input "Save List" at bounding box center [424, 341] width 61 height 23
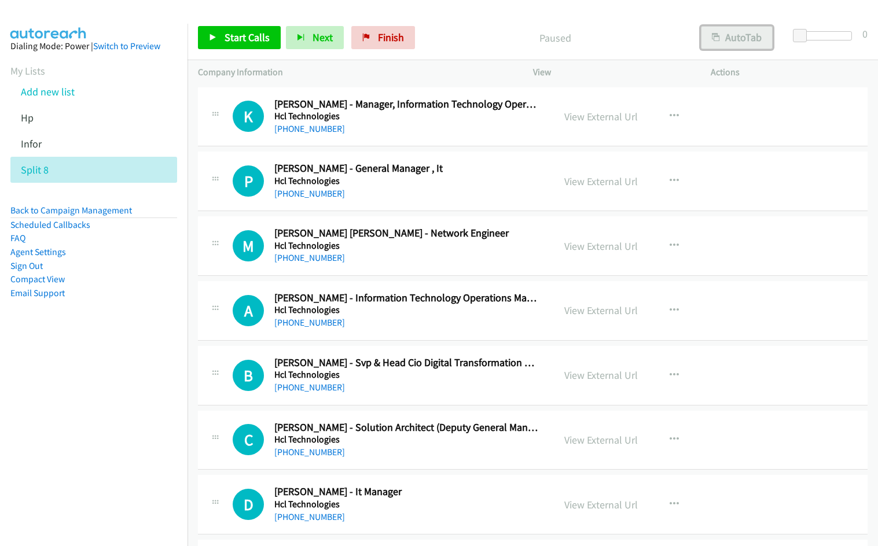
click at [732, 43] on button "AutoTab" at bounding box center [737, 37] width 72 height 23
click at [588, 112] on link "View External Url" at bounding box center [600, 116] width 73 height 13
